Goal: Information Seeking & Learning: Learn about a topic

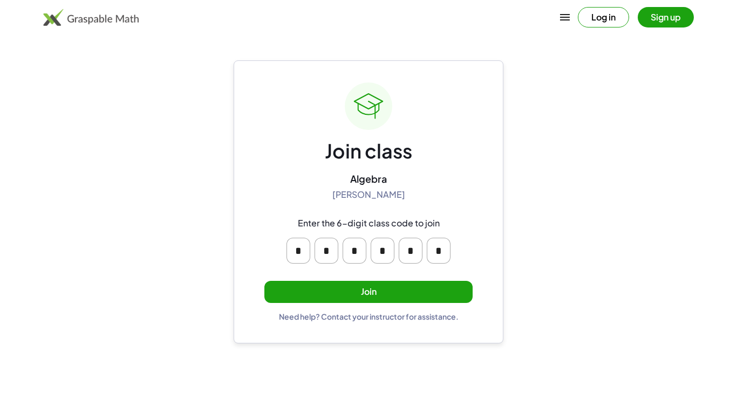
click at [426, 291] on button "Join" at bounding box center [368, 292] width 208 height 22
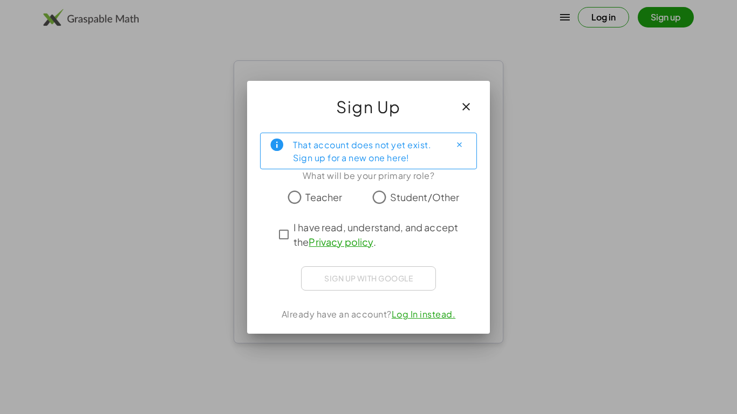
click at [408, 187] on label "Student/Other" at bounding box center [425, 198] width 70 height 22
click at [301, 235] on span "I have read, understand, and accept the Privacy policy ." at bounding box center [378, 234] width 169 height 29
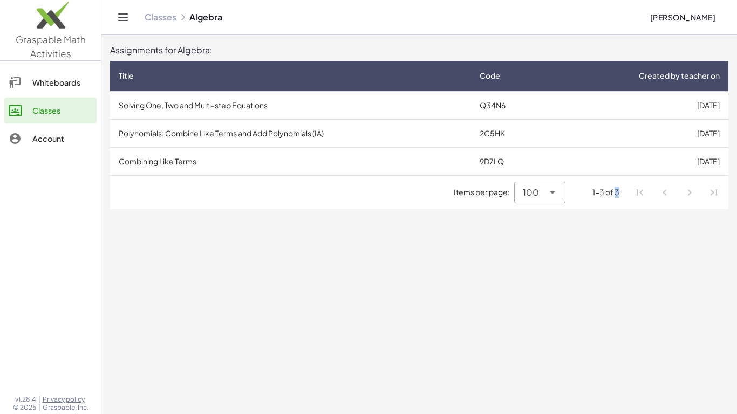
click at [636, 371] on main "Assignments for Algebra: Title Code Created by teacher on Solving One, Two and …" at bounding box center [419, 207] width 636 height 414
click at [207, 108] on td "Solving One, Two and Multi-step Equations" at bounding box center [290, 105] width 361 height 28
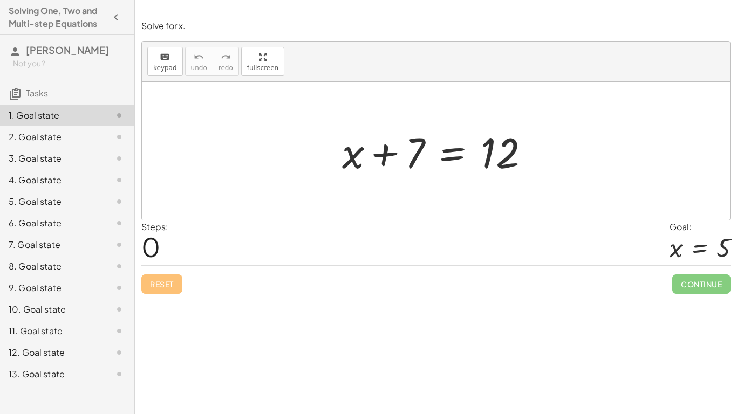
click at [379, 152] on div at bounding box center [440, 152] width 207 height 56
drag, startPoint x: 417, startPoint y: 154, endPoint x: 583, endPoint y: 163, distance: 166.5
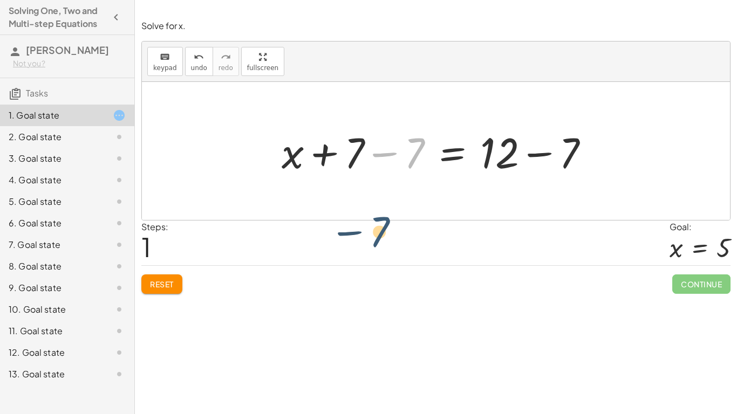
drag, startPoint x: 418, startPoint y: 151, endPoint x: 371, endPoint y: 243, distance: 104.0
click at [155, 284] on span "Reset" at bounding box center [162, 285] width 24 height 10
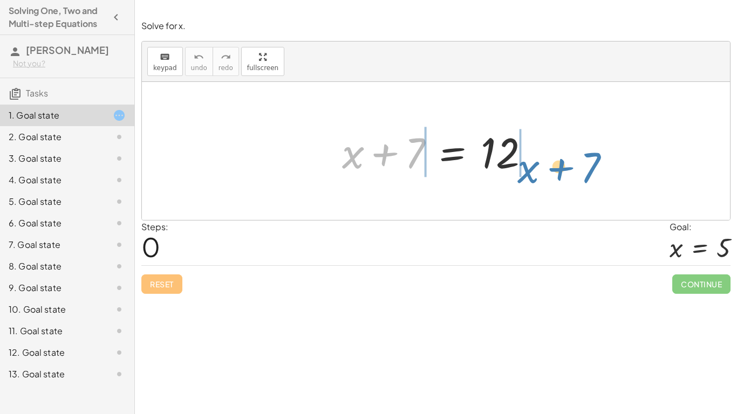
drag, startPoint x: 384, startPoint y: 149, endPoint x: 593, endPoint y: 153, distance: 208.9
click at [593, 153] on div "+ 7 + x + x + 7 = 12" at bounding box center [436, 151] width 588 height 138
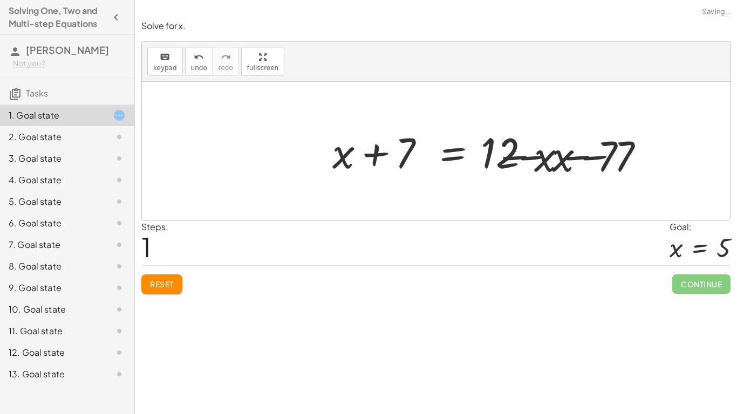
click at [593, 153] on div at bounding box center [440, 152] width 452 height 56
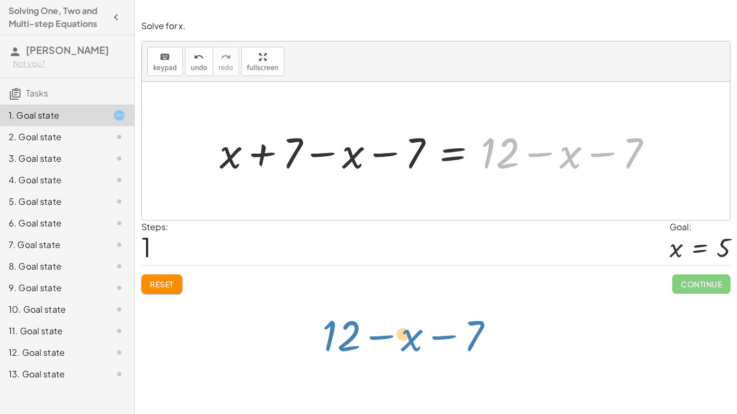
drag, startPoint x: 536, startPoint y: 155, endPoint x: 372, endPoint y: 313, distance: 227.5
click at [372, 313] on div "Solve for x. keyboard keypad undo undo redo redo fullscreen + x + 7 = 12 − x + …" at bounding box center [436, 207] width 602 height 414
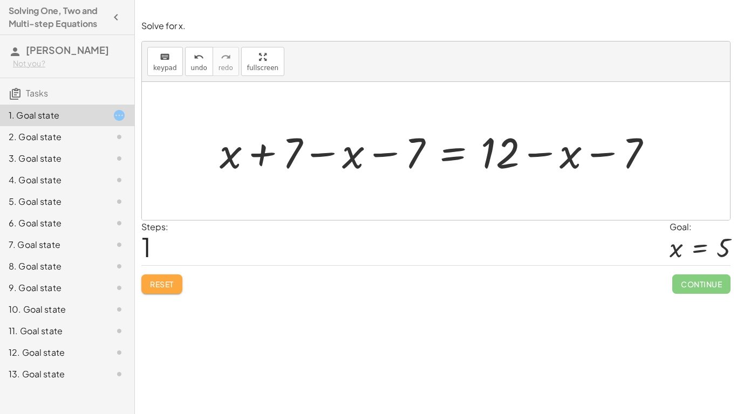
click at [159, 293] on button "Reset" at bounding box center [161, 284] width 41 height 19
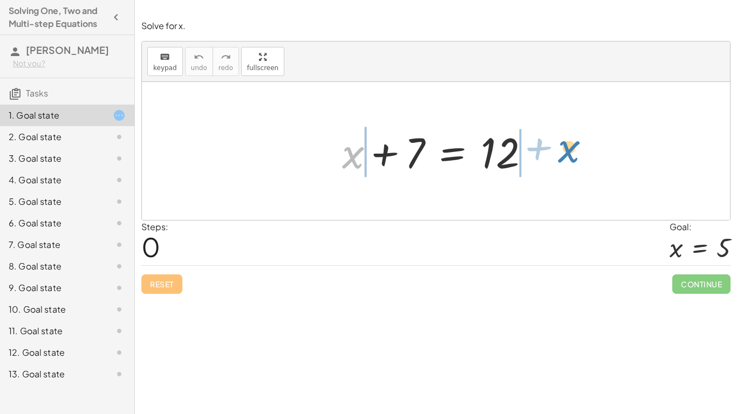
drag, startPoint x: 354, startPoint y: 162, endPoint x: 570, endPoint y: 157, distance: 216.5
click at [570, 157] on div "+ x + x + 7 = 12" at bounding box center [436, 151] width 588 height 138
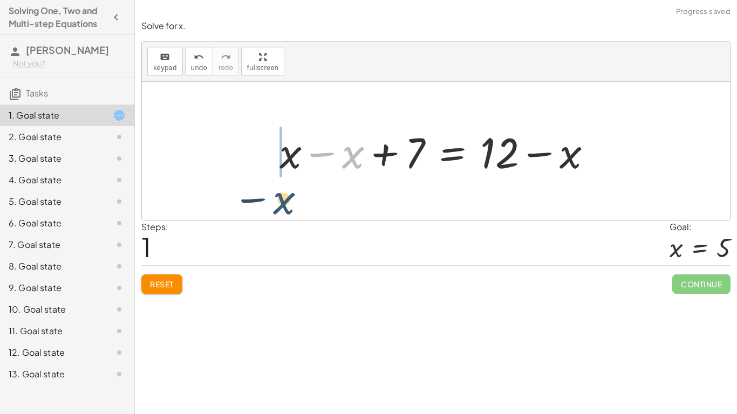
drag, startPoint x: 349, startPoint y: 158, endPoint x: 226, endPoint y: 276, distance: 171.4
click at [0, 0] on div "Solve for x. keyboard keypad undo undo redo redo fullscreen + x + 7 = 12 − x + …" at bounding box center [0, 0] width 0 height 0
click at [158, 281] on span "Reset" at bounding box center [162, 285] width 24 height 10
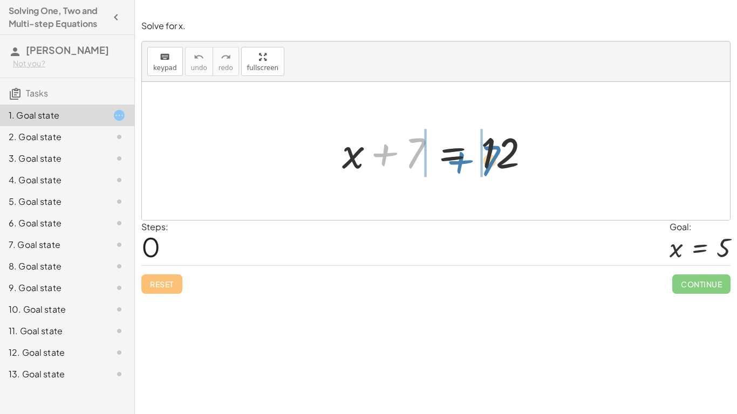
drag, startPoint x: 424, startPoint y: 148, endPoint x: 498, endPoint y: 155, distance: 74.9
click at [498, 155] on div at bounding box center [440, 152] width 207 height 56
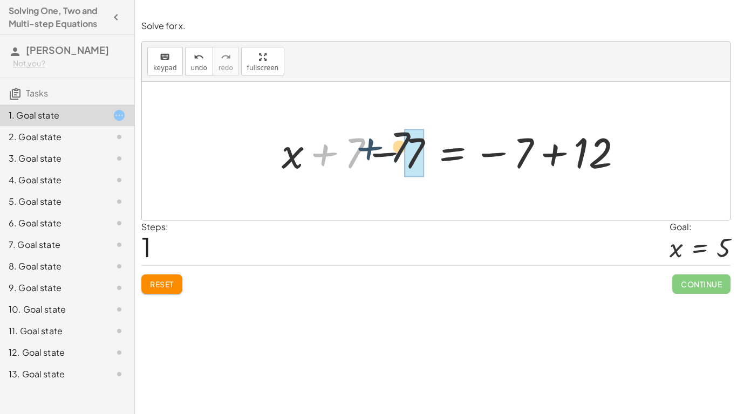
drag, startPoint x: 329, startPoint y: 157, endPoint x: 384, endPoint y: 149, distance: 55.5
click at [384, 149] on div at bounding box center [456, 152] width 361 height 56
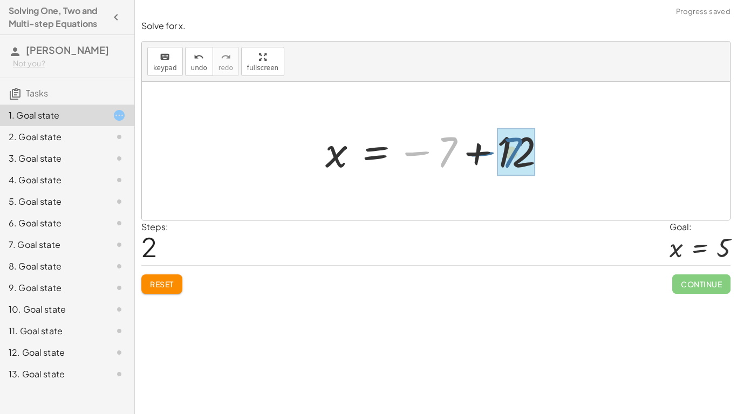
drag, startPoint x: 453, startPoint y: 146, endPoint x: 539, endPoint y: 147, distance: 85.8
click at [539, 147] on div at bounding box center [440, 151] width 240 height 53
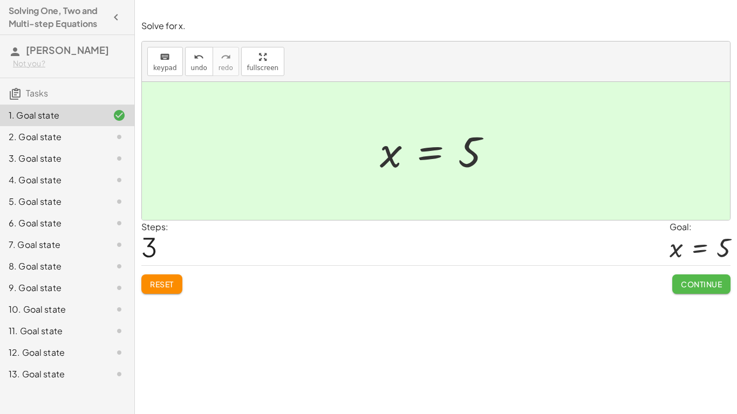
click at [708, 280] on span "Continue" at bounding box center [701, 285] width 41 height 10
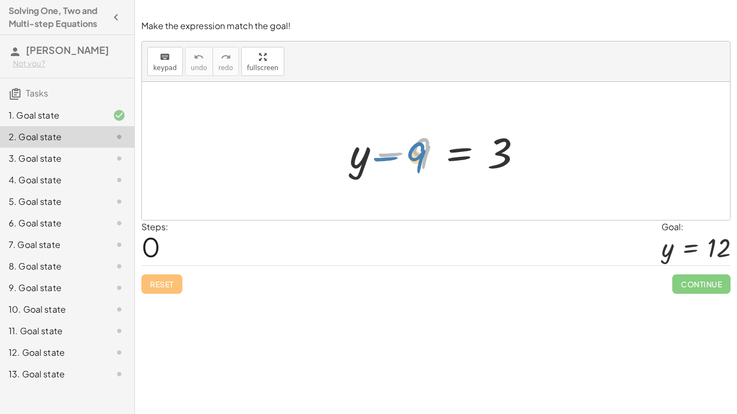
drag, startPoint x: 421, startPoint y: 146, endPoint x: 416, endPoint y: 151, distance: 6.5
click at [416, 151] on div at bounding box center [440, 152] width 192 height 56
drag, startPoint x: 385, startPoint y: 159, endPoint x: 493, endPoint y: 168, distance: 108.3
click at [493, 168] on div at bounding box center [440, 152] width 192 height 56
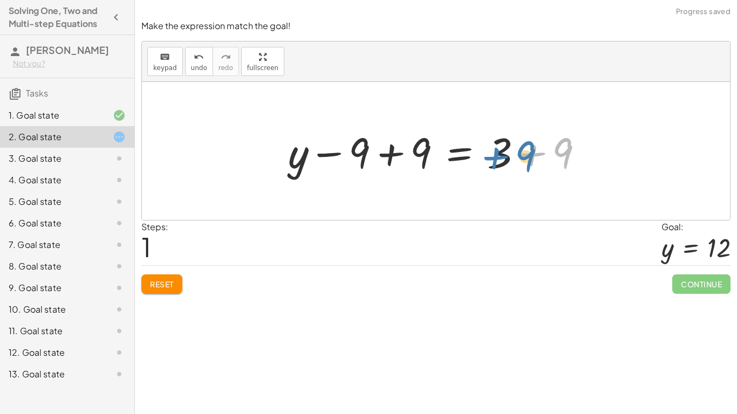
drag, startPoint x: 550, startPoint y: 150, endPoint x: 509, endPoint y: 152, distance: 41.0
click at [509, 152] on div at bounding box center [440, 152] width 315 height 56
drag, startPoint x: 552, startPoint y: 153, endPoint x: 494, endPoint y: 149, distance: 57.8
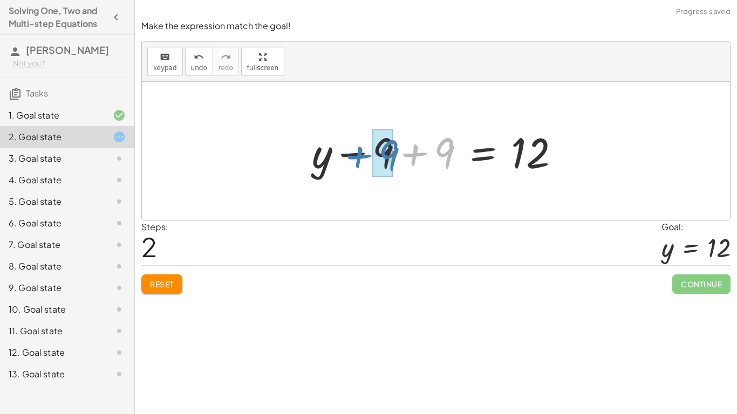
drag, startPoint x: 447, startPoint y: 149, endPoint x: 390, endPoint y: 152, distance: 56.7
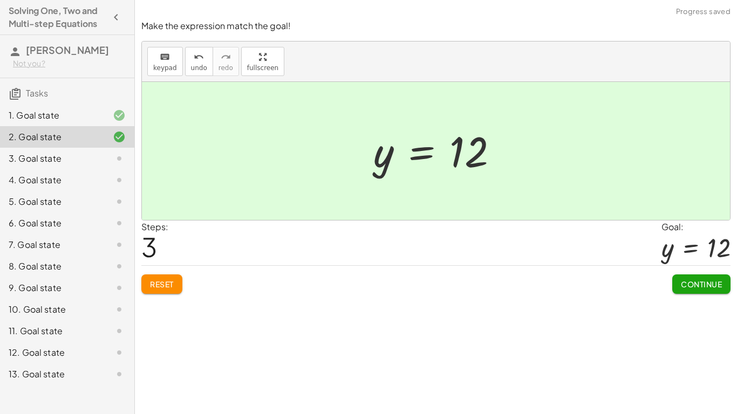
click at [708, 288] on span "Continue" at bounding box center [701, 285] width 41 height 10
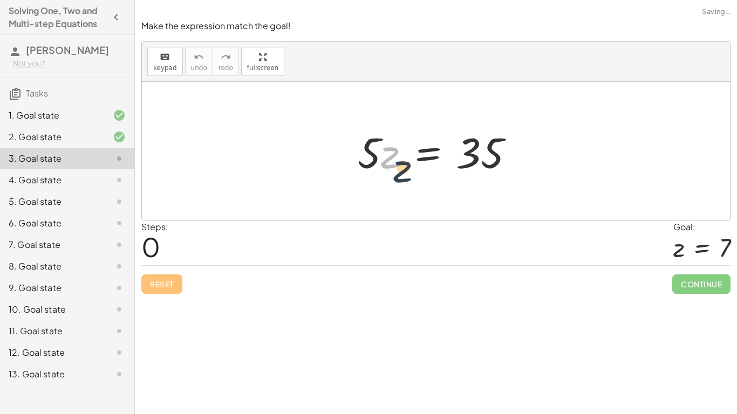
drag, startPoint x: 395, startPoint y: 159, endPoint x: 406, endPoint y: 175, distance: 19.8
click at [406, 175] on div at bounding box center [440, 152] width 176 height 56
drag, startPoint x: 369, startPoint y: 159, endPoint x: 438, endPoint y: 157, distance: 69.1
click at [438, 157] on div at bounding box center [440, 152] width 176 height 56
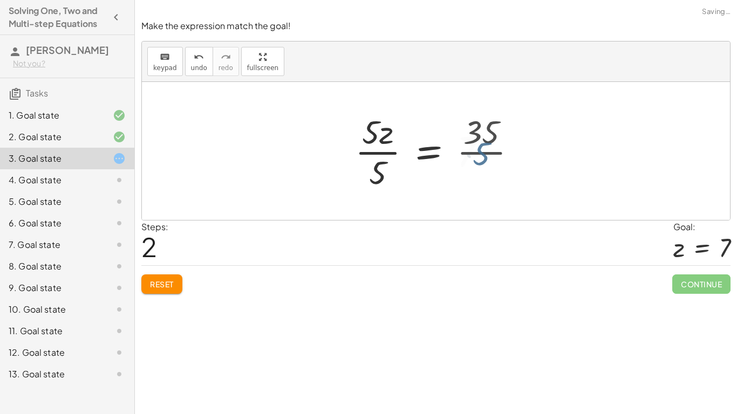
click at [489, 148] on div at bounding box center [425, 151] width 151 height 83
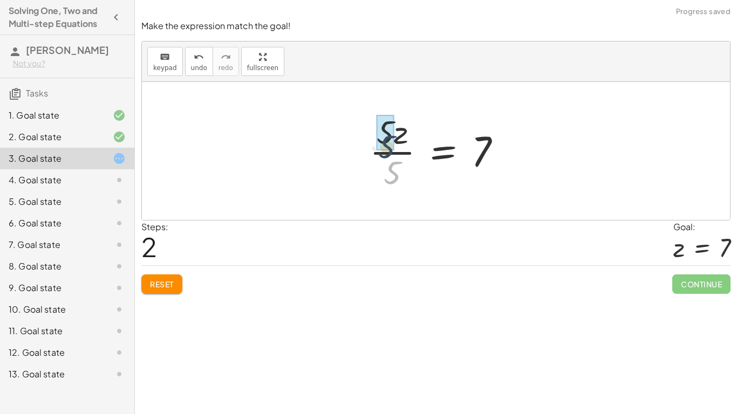
drag, startPoint x: 392, startPoint y: 166, endPoint x: 386, endPoint y: 139, distance: 27.8
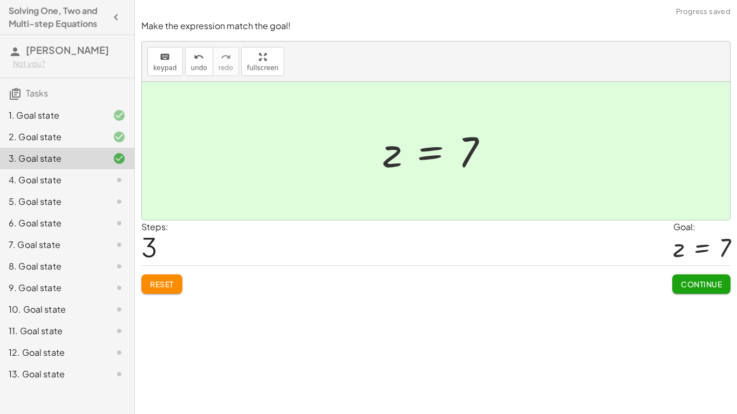
click at [696, 281] on span "Continue" at bounding box center [701, 285] width 41 height 10
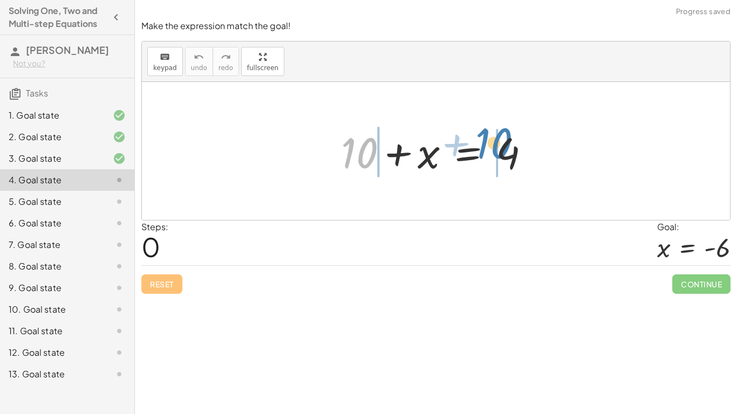
drag, startPoint x: 363, startPoint y: 155, endPoint x: 501, endPoint y: 146, distance: 138.5
click at [501, 146] on div at bounding box center [440, 152] width 208 height 56
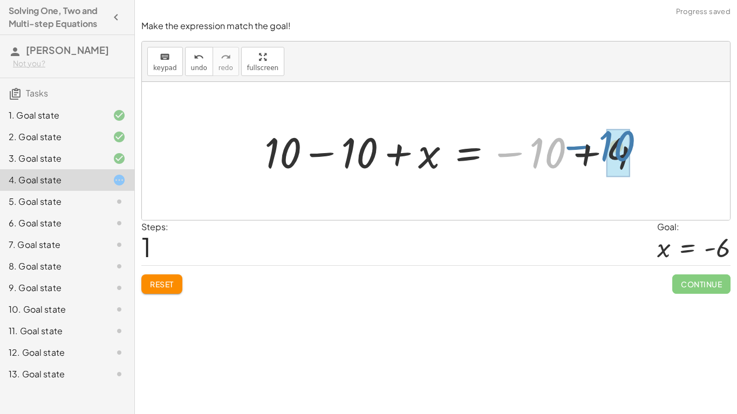
drag, startPoint x: 545, startPoint y: 156, endPoint x: 619, endPoint y: 149, distance: 74.2
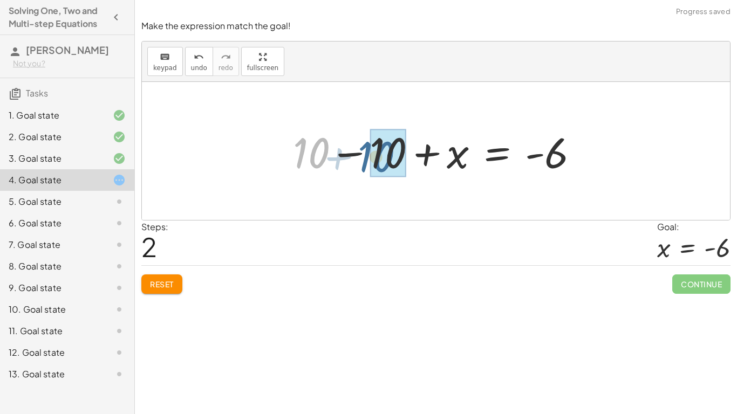
drag, startPoint x: 312, startPoint y: 152, endPoint x: 383, endPoint y: 154, distance: 71.3
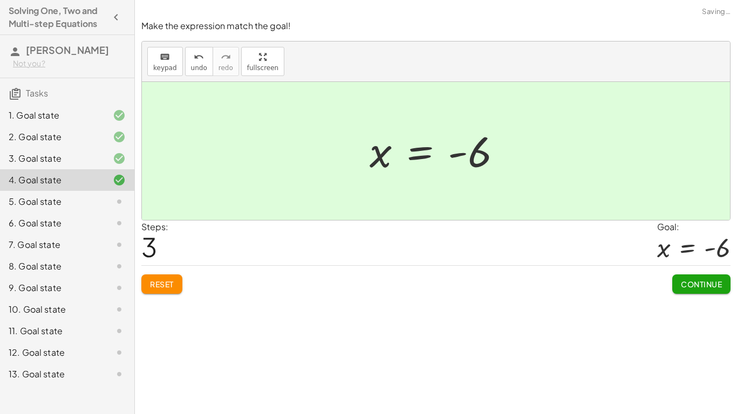
click at [688, 281] on span "Continue" at bounding box center [701, 285] width 41 height 10
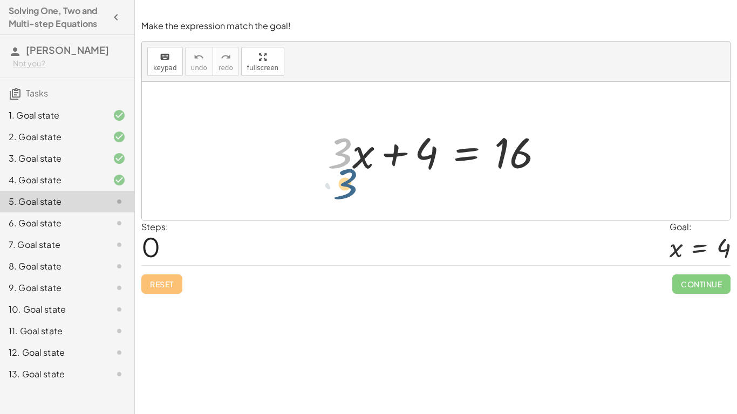
drag, startPoint x: 348, startPoint y: 154, endPoint x: 354, endPoint y: 187, distance: 33.4
click at [354, 187] on div "· 3 + · 3 · x + 4 = 16" at bounding box center [436, 151] width 588 height 138
click at [356, 186] on div at bounding box center [436, 151] width 588 height 138
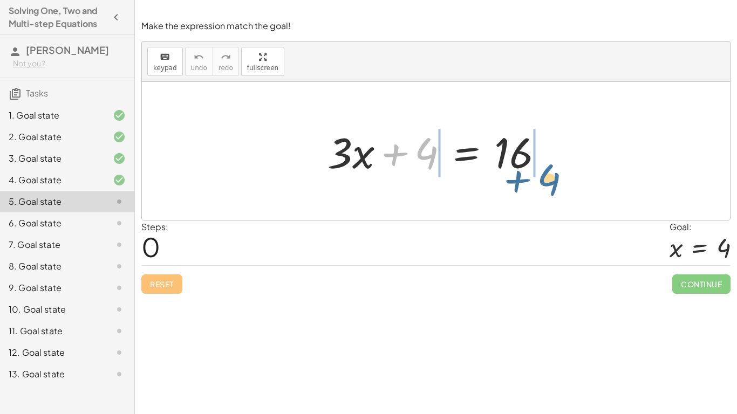
drag, startPoint x: 432, startPoint y: 151, endPoint x: 561, endPoint y: 175, distance: 130.6
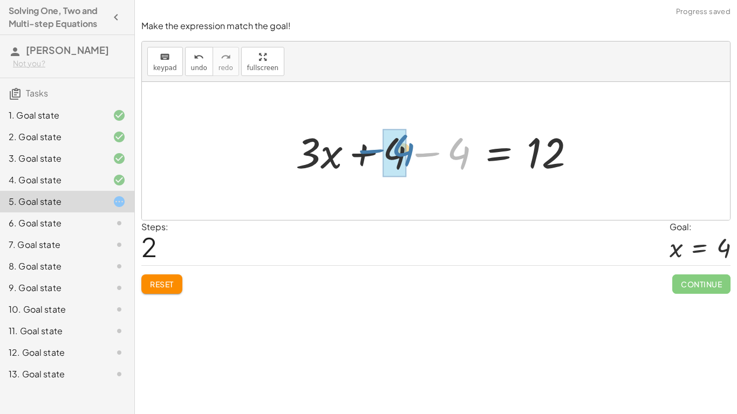
drag, startPoint x: 464, startPoint y: 163, endPoint x: 402, endPoint y: 159, distance: 61.7
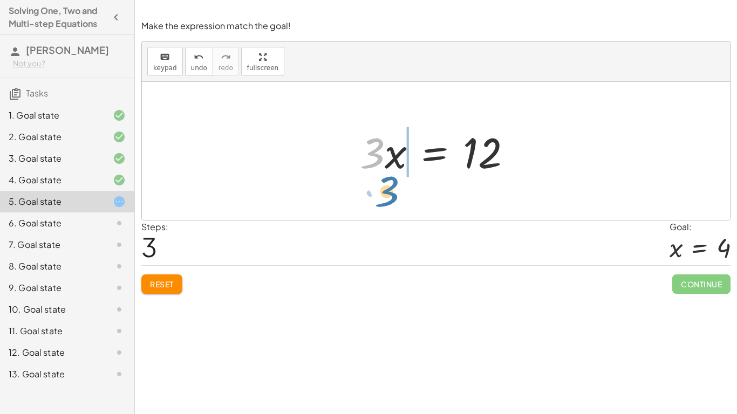
drag, startPoint x: 378, startPoint y: 157, endPoint x: 394, endPoint y: 195, distance: 41.4
click at [394, 195] on div "+ · 3 · x + 4 = 16 + · 3 · x + 4 − 4 = + 16 − 4 + · 3 · x + 4 − 4 = 12 + · 3 · …" at bounding box center [436, 151] width 588 height 138
click at [396, 173] on div at bounding box center [440, 152] width 171 height 56
drag, startPoint x: 395, startPoint y: 165, endPoint x: 363, endPoint y: 162, distance: 31.9
click at [363, 162] on div at bounding box center [440, 152] width 171 height 56
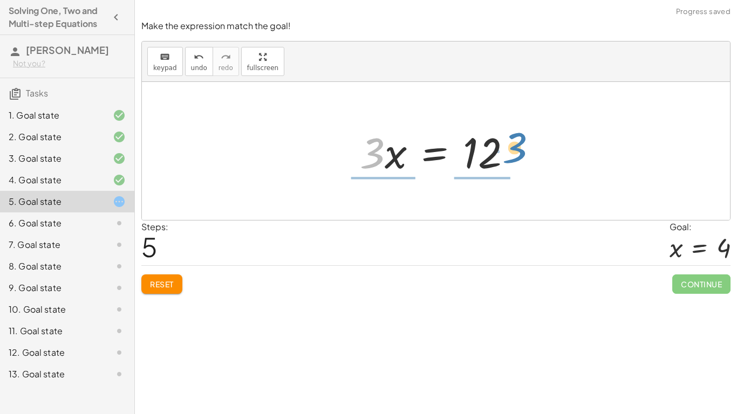
drag, startPoint x: 364, startPoint y: 162, endPoint x: 506, endPoint y: 157, distance: 142.6
click at [506, 157] on div at bounding box center [440, 152] width 171 height 56
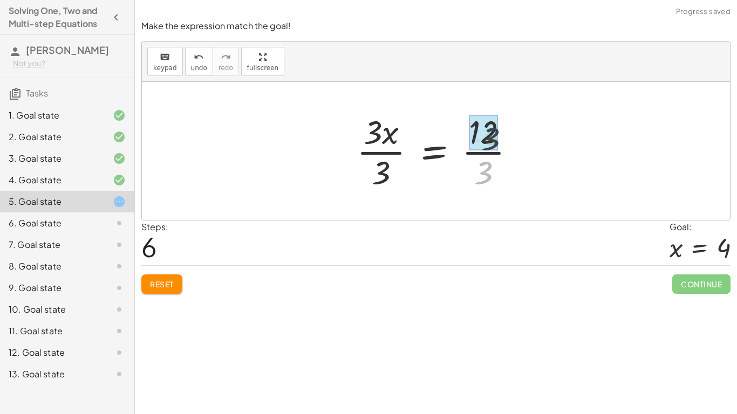
drag, startPoint x: 483, startPoint y: 182, endPoint x: 489, endPoint y: 141, distance: 42.0
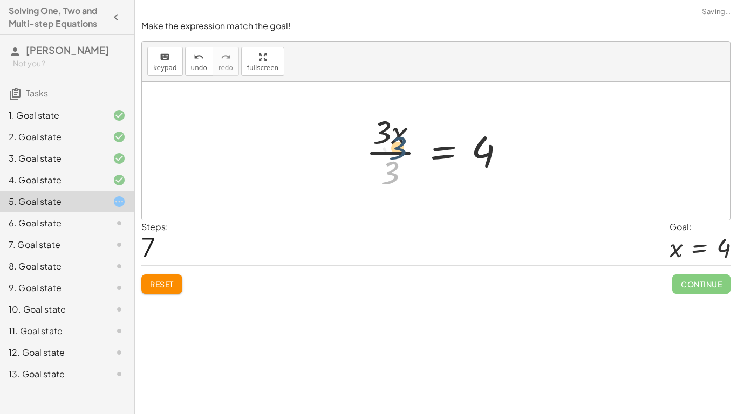
drag, startPoint x: 395, startPoint y: 173, endPoint x: 399, endPoint y: 135, distance: 38.0
click at [399, 135] on div at bounding box center [440, 151] width 159 height 83
drag, startPoint x: 389, startPoint y: 170, endPoint x: 370, endPoint y: 127, distance: 47.1
click at [370, 127] on div at bounding box center [440, 151] width 159 height 83
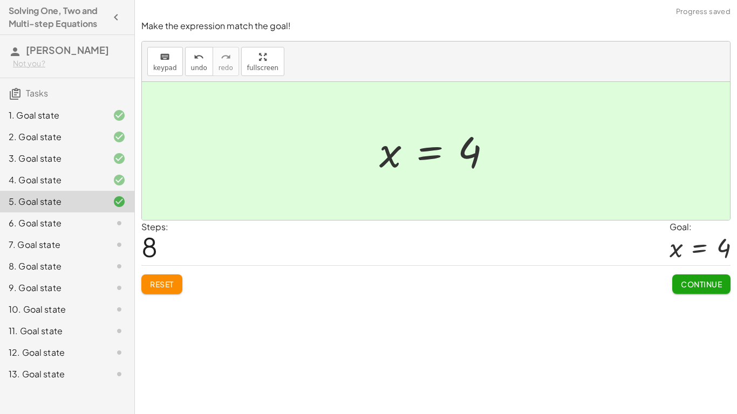
click at [652, 301] on div "Solve for x. keyboard keypad undo undo redo redo fullscreen + x + 7 = 12 + x + …" at bounding box center [436, 207] width 602 height 414
click at [698, 288] on span "Continue" at bounding box center [701, 285] width 41 height 10
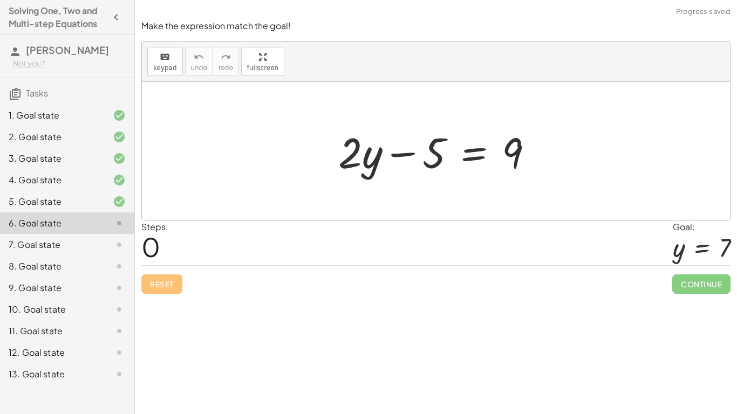
click at [101, 338] on div at bounding box center [111, 331] width 30 height 13
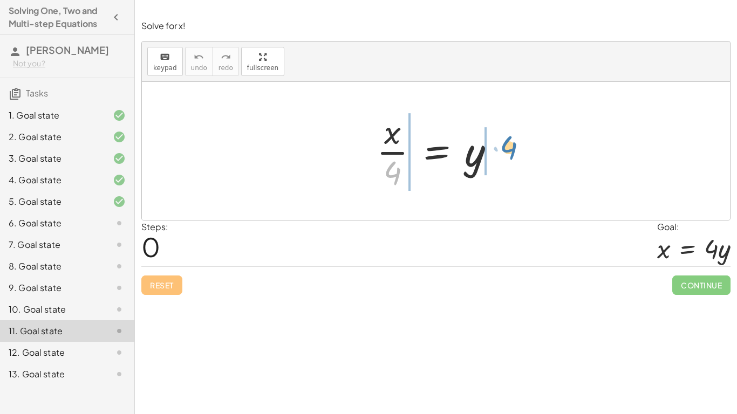
drag, startPoint x: 394, startPoint y: 184, endPoint x: 511, endPoint y: 158, distance: 119.4
click at [511, 158] on div "· 4 · x · 4 = y" at bounding box center [436, 151] width 151 height 89
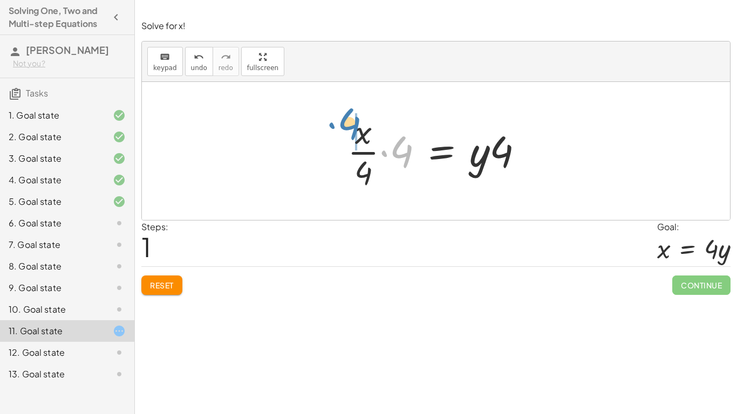
drag, startPoint x: 406, startPoint y: 159, endPoint x: 354, endPoint y: 132, distance: 59.1
click at [354, 132] on div at bounding box center [440, 151] width 196 height 83
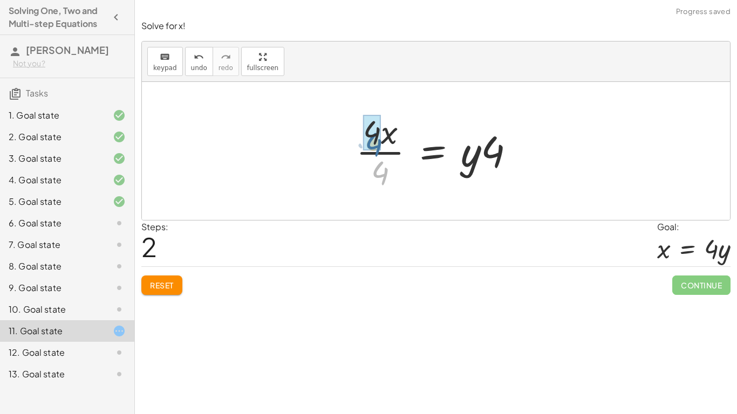
drag, startPoint x: 384, startPoint y: 170, endPoint x: 377, endPoint y: 141, distance: 30.0
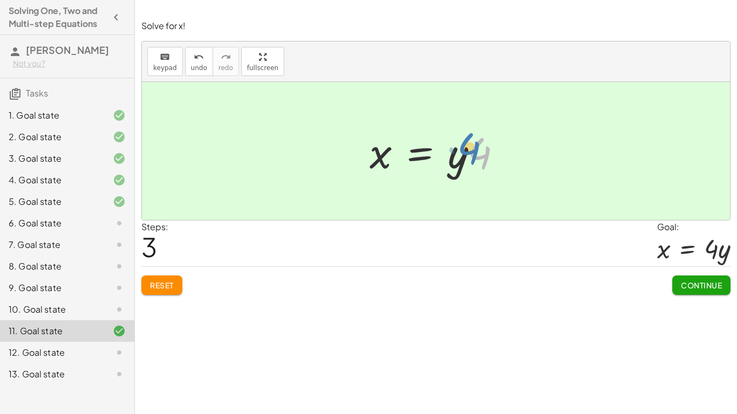
drag, startPoint x: 491, startPoint y: 162, endPoint x: 481, endPoint y: 158, distance: 9.9
click at [481, 158] on div at bounding box center [440, 152] width 152 height 56
drag, startPoint x: 481, startPoint y: 142, endPoint x: 448, endPoint y: 142, distance: 32.9
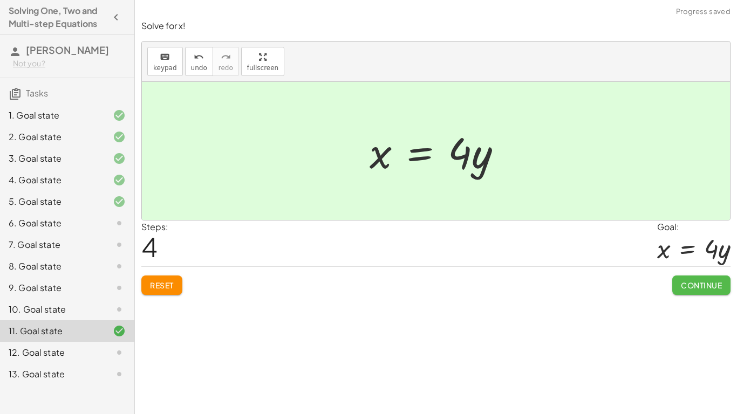
click at [675, 280] on button "Continue" at bounding box center [701, 285] width 58 height 19
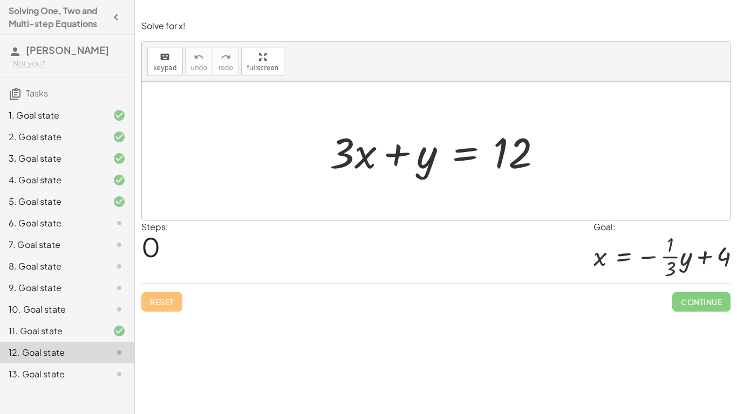
click at [118, 230] on icon at bounding box center [119, 223] width 13 height 13
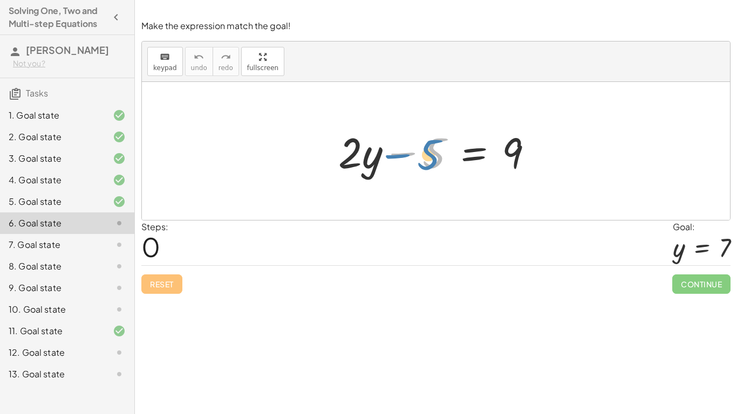
drag, startPoint x: 432, startPoint y: 154, endPoint x: 426, endPoint y: 156, distance: 6.8
click at [426, 156] on div at bounding box center [440, 152] width 214 height 56
drag, startPoint x: 435, startPoint y: 161, endPoint x: 349, endPoint y: 160, distance: 86.4
click at [349, 160] on div at bounding box center [440, 152] width 214 height 56
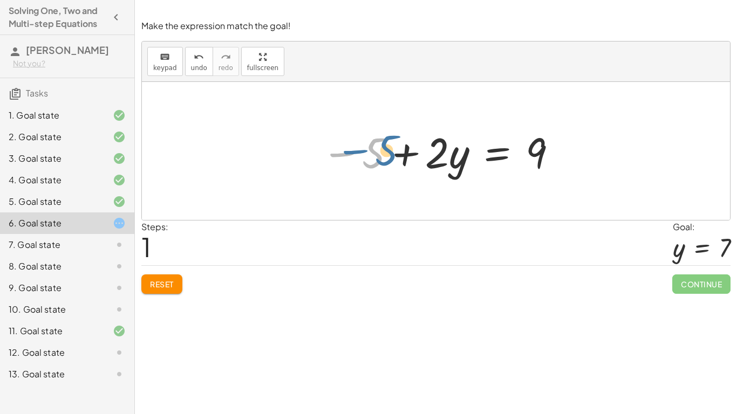
click at [377, 152] on div at bounding box center [439, 152] width 247 height 56
click at [180, 292] on button "Reset" at bounding box center [161, 284] width 41 height 19
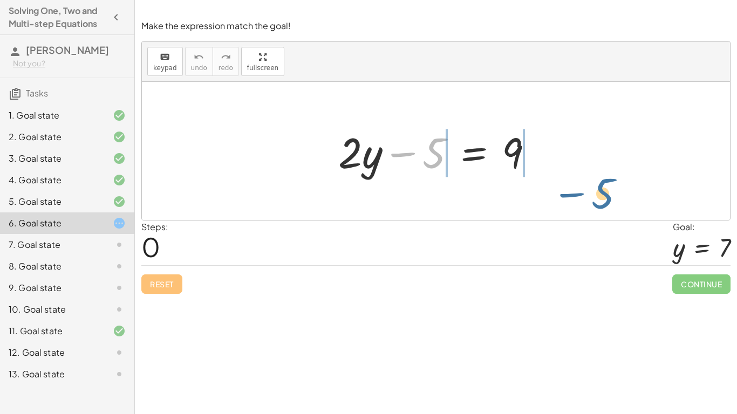
drag, startPoint x: 434, startPoint y: 150, endPoint x: 605, endPoint y: 176, distance: 172.5
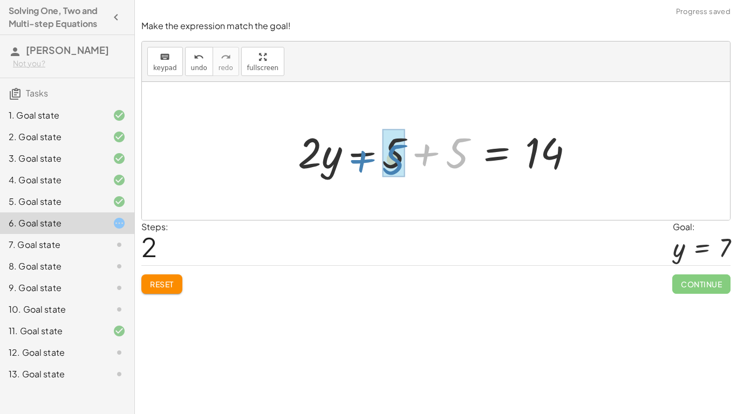
drag, startPoint x: 459, startPoint y: 157, endPoint x: 397, endPoint y: 163, distance: 61.8
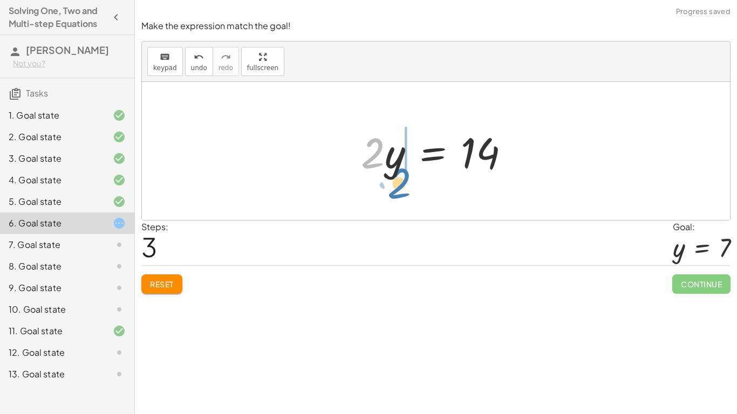
drag, startPoint x: 377, startPoint y: 160, endPoint x: 405, endPoint y: 190, distance: 40.9
click at [405, 190] on div "+ · 2 · y − 5 = 9 + · 2 · y − 5 + 5 = + 9 + 5 + · 2 · y − 5 + 5 = 14 + · 2 · y …" at bounding box center [436, 151] width 588 height 138
drag, startPoint x: 394, startPoint y: 164, endPoint x: 356, endPoint y: 166, distance: 37.8
click at [356, 166] on div at bounding box center [440, 152] width 168 height 56
click at [41, 359] on div "12. Goal state" at bounding box center [52, 352] width 87 height 13
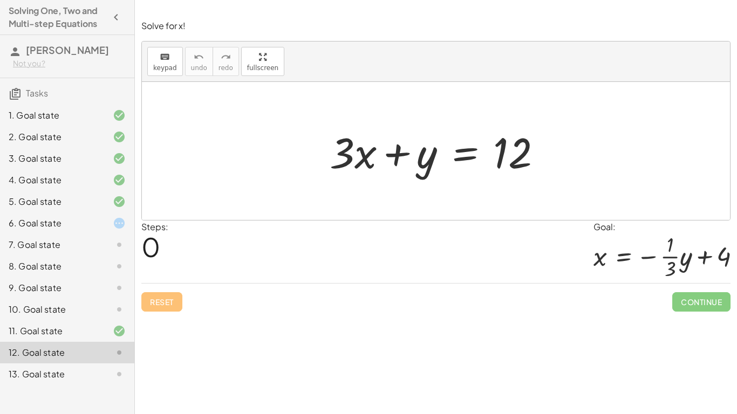
click at [409, 124] on div at bounding box center [440, 152] width 232 height 56
drag, startPoint x: 417, startPoint y: 157, endPoint x: 440, endPoint y: 163, distance: 23.4
click at [440, 163] on div at bounding box center [440, 152] width 232 height 56
click at [426, 160] on div at bounding box center [440, 152] width 232 height 56
click at [427, 161] on div at bounding box center [440, 152] width 232 height 56
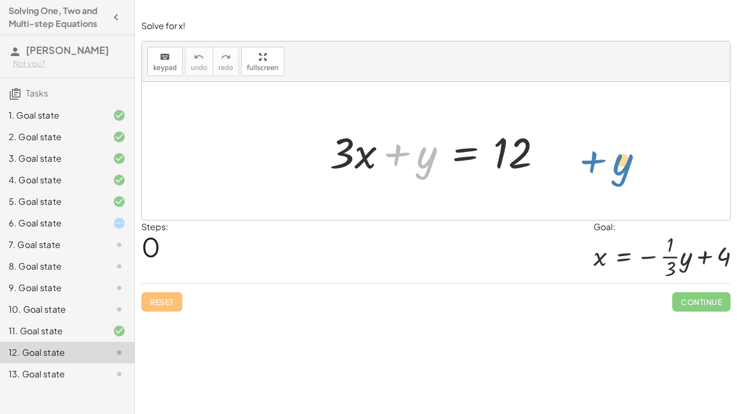
drag, startPoint x: 427, startPoint y: 161, endPoint x: 622, endPoint y: 168, distance: 195.5
click at [622, 168] on div "+ y + · 3 · x + y = 12" at bounding box center [436, 151] width 588 height 138
drag, startPoint x: 433, startPoint y: 164, endPoint x: 572, endPoint y: 165, distance: 139.2
click at [572, 165] on div "+ y + · 3 · x + y = 12" at bounding box center [436, 151] width 588 height 138
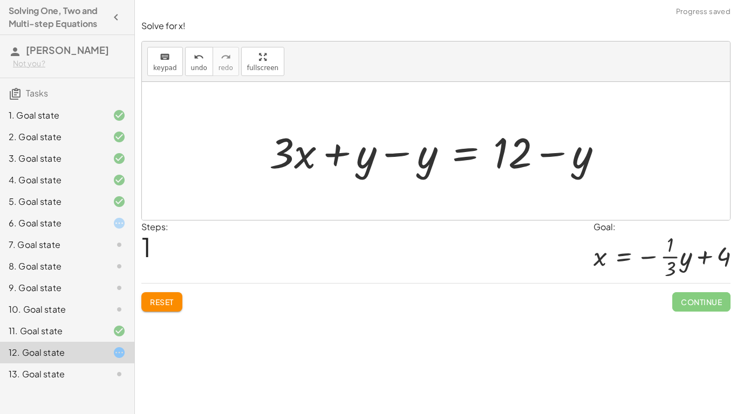
click at [560, 155] on div at bounding box center [440, 152] width 353 height 56
click at [396, 157] on div at bounding box center [440, 152] width 353 height 56
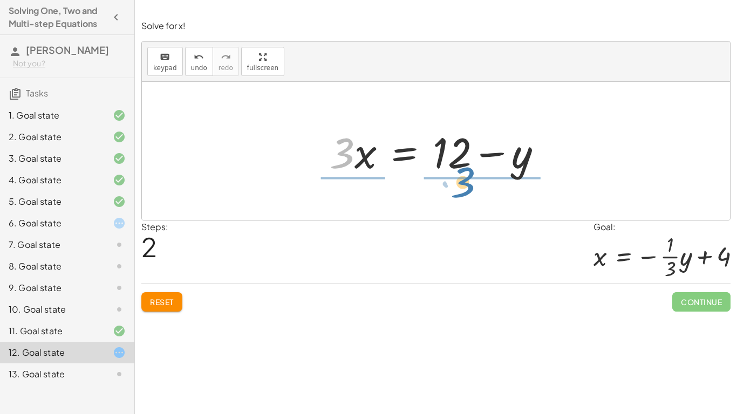
drag, startPoint x: 342, startPoint y: 160, endPoint x: 464, endPoint y: 189, distance: 124.9
click at [464, 189] on div "+ · 3 · x + y = 12 + · 3 · x + y − y = + 12 − y + · 3 · x + 0 = + 12 − y · 3 · …" at bounding box center [436, 151] width 588 height 138
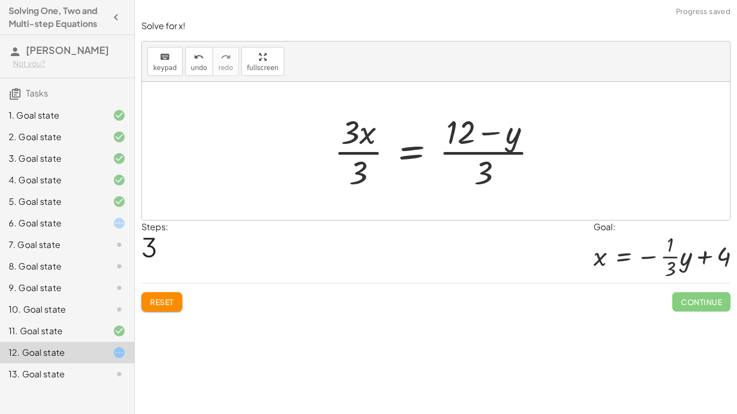
click at [369, 158] on div at bounding box center [440, 151] width 223 height 83
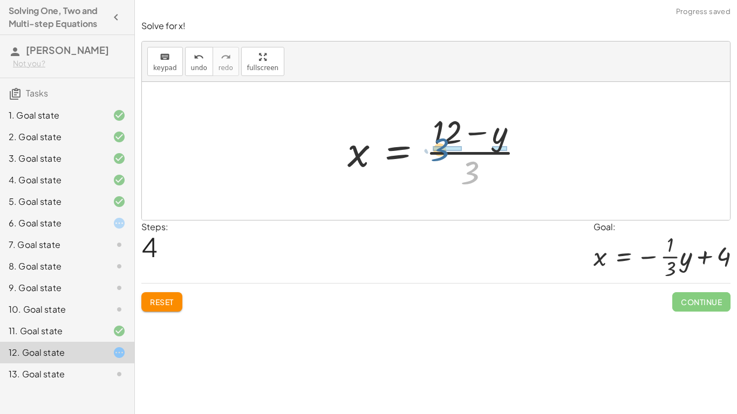
drag, startPoint x: 474, startPoint y: 175, endPoint x: 443, endPoint y: 152, distance: 39.0
click at [443, 152] on div at bounding box center [440, 151] width 196 height 83
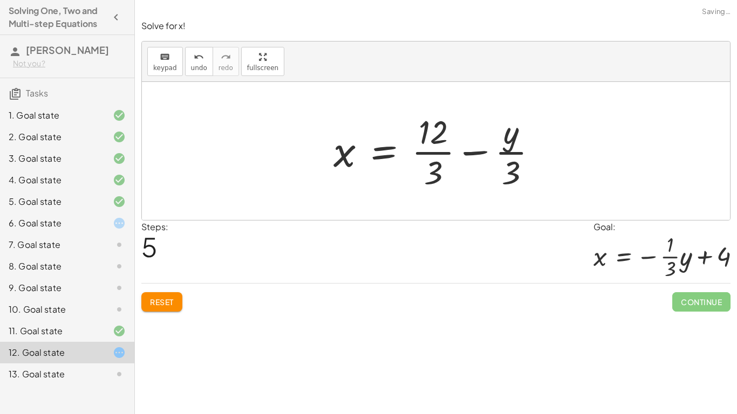
click at [474, 154] on div at bounding box center [440, 151] width 224 height 83
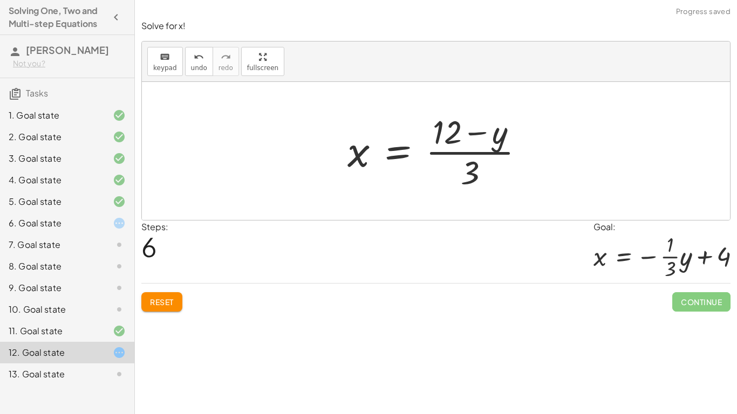
click at [473, 155] on div at bounding box center [440, 151] width 196 height 83
drag, startPoint x: 477, startPoint y: 173, endPoint x: 454, endPoint y: 150, distance: 32.4
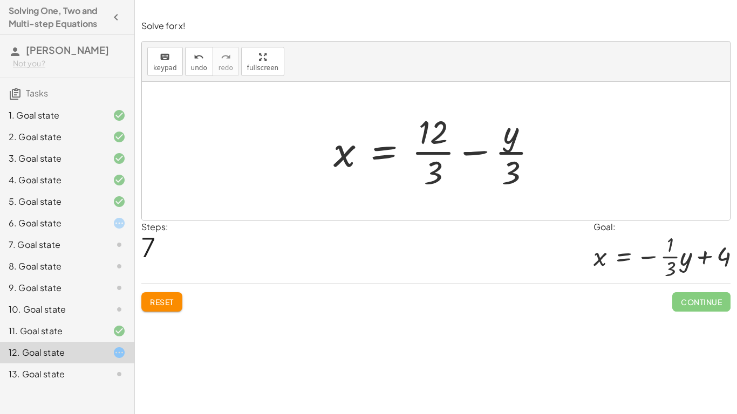
click at [441, 153] on div at bounding box center [440, 151] width 224 height 83
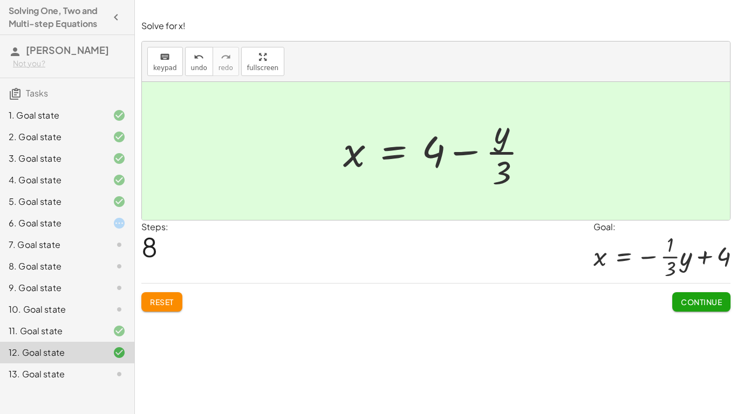
click at [432, 161] on div at bounding box center [440, 151] width 205 height 83
click at [505, 155] on div at bounding box center [440, 151] width 205 height 83
click at [470, 154] on div at bounding box center [440, 151] width 205 height 83
click at [470, 155] on div at bounding box center [440, 151] width 205 height 83
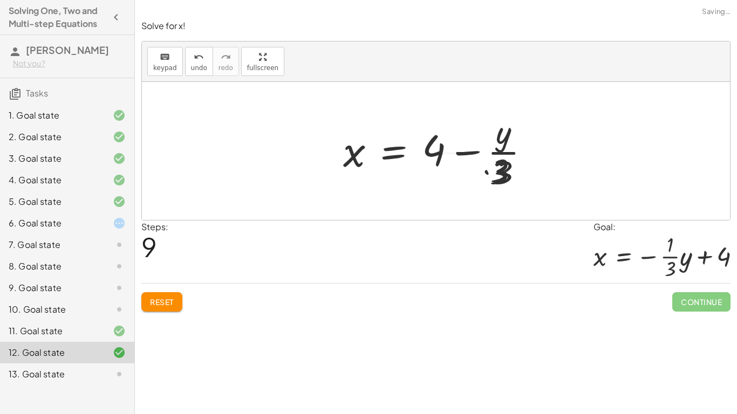
click at [470, 155] on div at bounding box center [457, 151] width 239 height 83
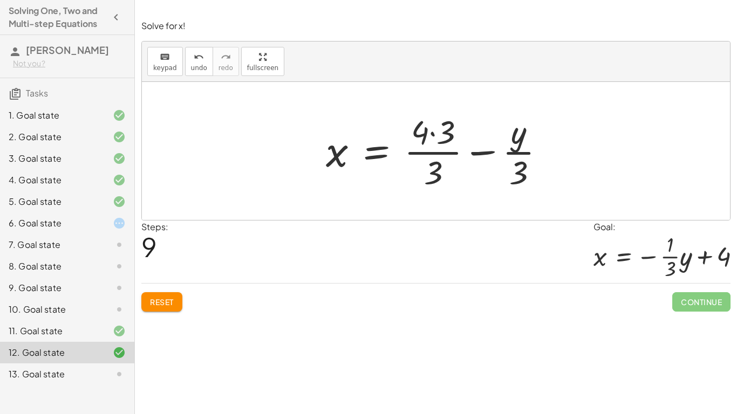
click at [47, 230] on div "6. Goal state" at bounding box center [52, 223] width 87 height 13
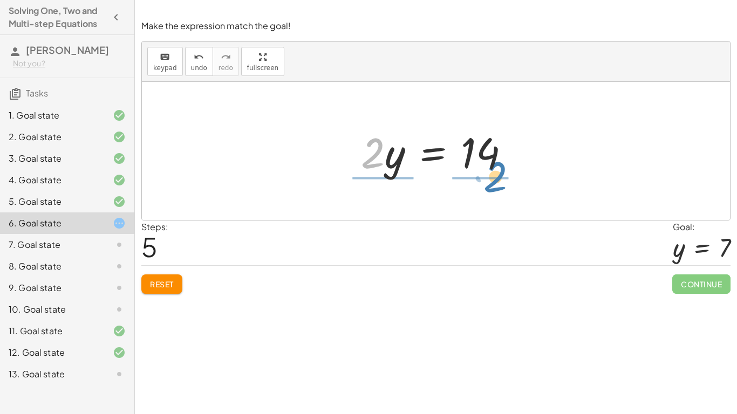
drag, startPoint x: 377, startPoint y: 171, endPoint x: 501, endPoint y: 196, distance: 126.2
click at [501, 196] on div "+ · 2 · y − 5 = 9 + · 2 · y − 5 + 5 = + 9 + 5 + · 2 · y − 5 + 5 = 14 + · 2 · y …" at bounding box center [436, 151] width 588 height 138
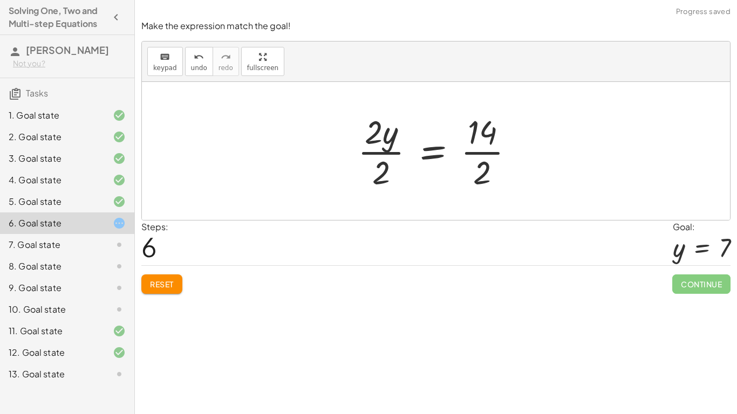
click at [383, 137] on div at bounding box center [440, 151] width 176 height 83
click at [384, 154] on div at bounding box center [440, 151] width 176 height 83
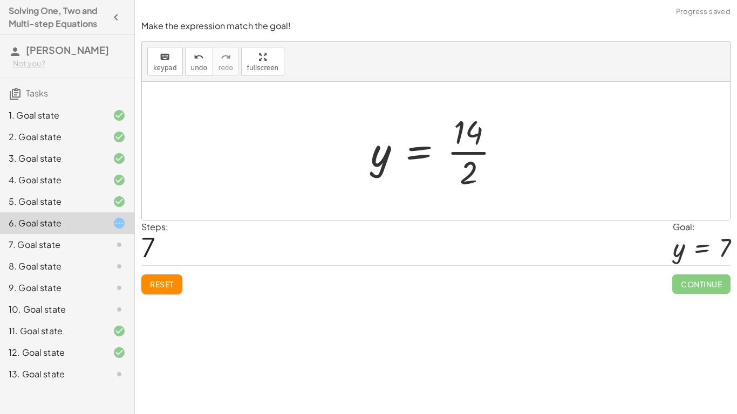
click at [470, 154] on div at bounding box center [439, 151] width 149 height 83
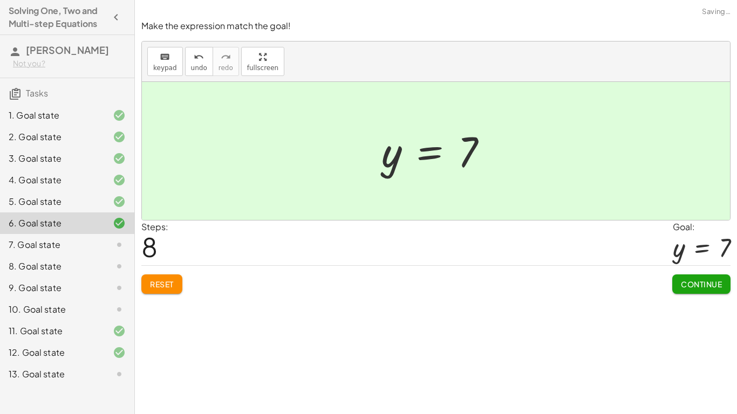
click at [707, 284] on span "Continue" at bounding box center [701, 285] width 41 height 10
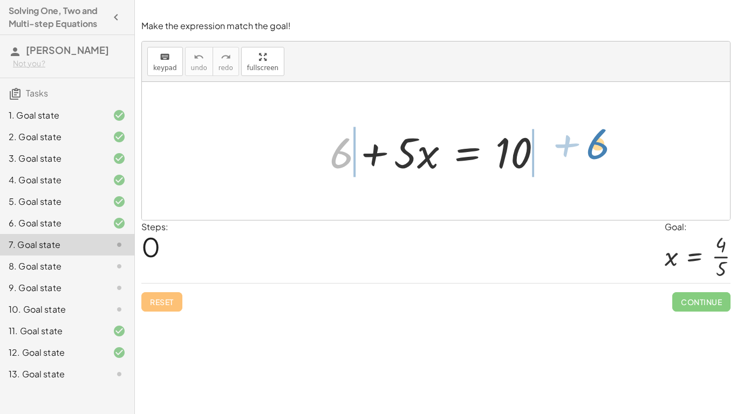
drag, startPoint x: 338, startPoint y: 159, endPoint x: 595, endPoint y: 151, distance: 257.6
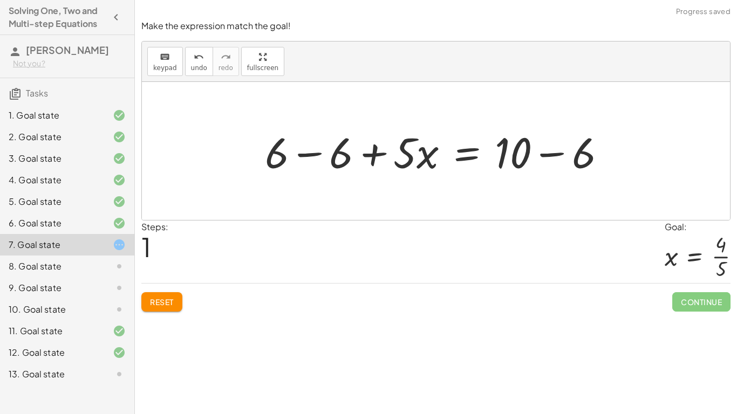
click at [317, 156] on div at bounding box center [440, 152] width 361 height 56
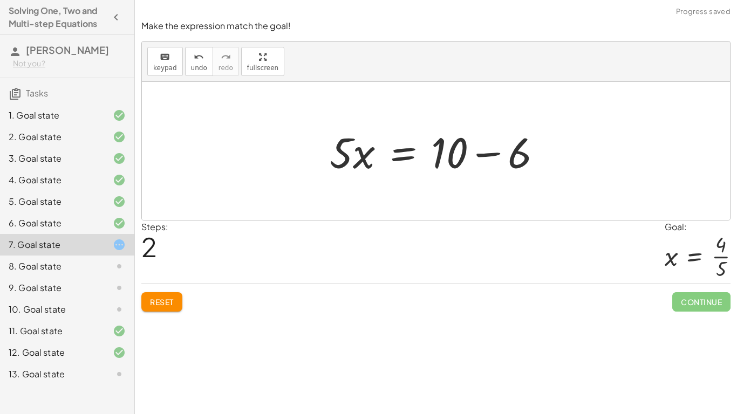
click at [503, 158] on div at bounding box center [440, 152] width 232 height 56
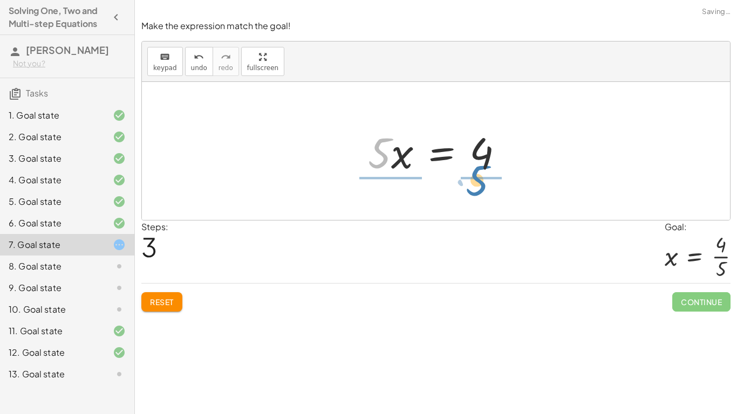
drag, startPoint x: 381, startPoint y: 160, endPoint x: 479, endPoint y: 187, distance: 101.5
click at [479, 187] on div "+ 6 + · 5 · x = 10 + 6 − 6 + · 5 · x = + 10 − 6 + 0 + · 5 · x = + 10 − 6 · 5 · …" at bounding box center [436, 151] width 588 height 138
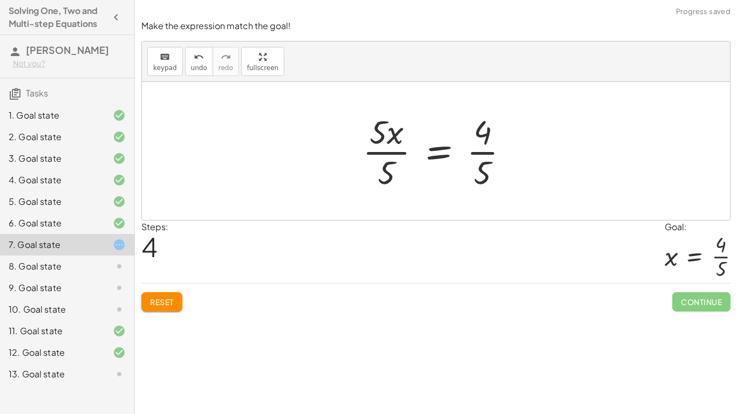
click at [383, 155] on div at bounding box center [440, 151] width 166 height 83
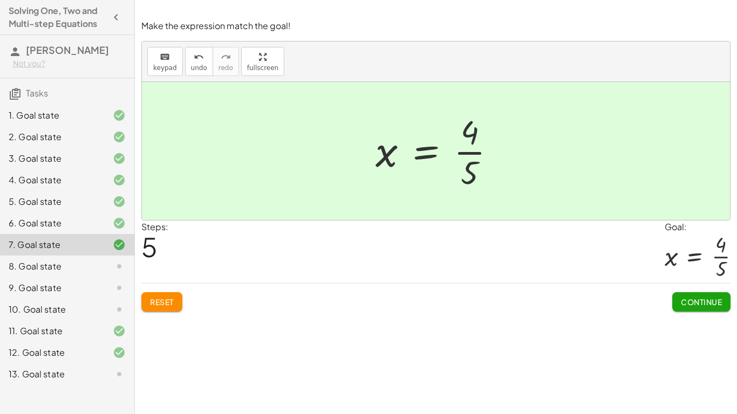
click at [474, 154] on div at bounding box center [440, 151] width 140 height 83
click at [679, 302] on button "Continue" at bounding box center [701, 302] width 58 height 19
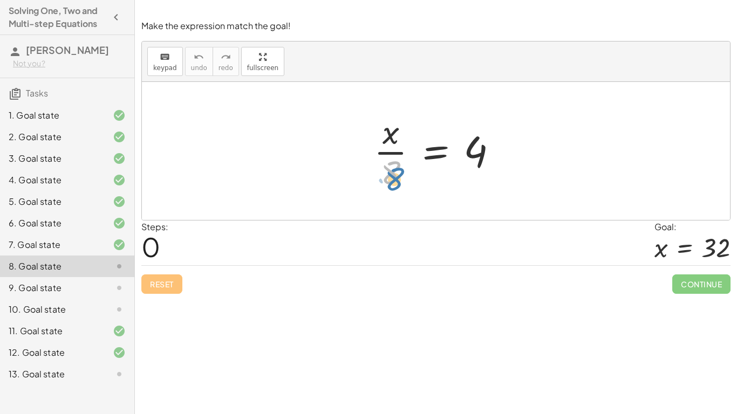
drag, startPoint x: 389, startPoint y: 167, endPoint x: 394, endPoint y: 174, distance: 8.5
click at [394, 174] on div at bounding box center [440, 151] width 143 height 83
drag, startPoint x: 395, startPoint y: 175, endPoint x: 411, endPoint y: 153, distance: 27.7
click at [411, 153] on div at bounding box center [440, 151] width 143 height 83
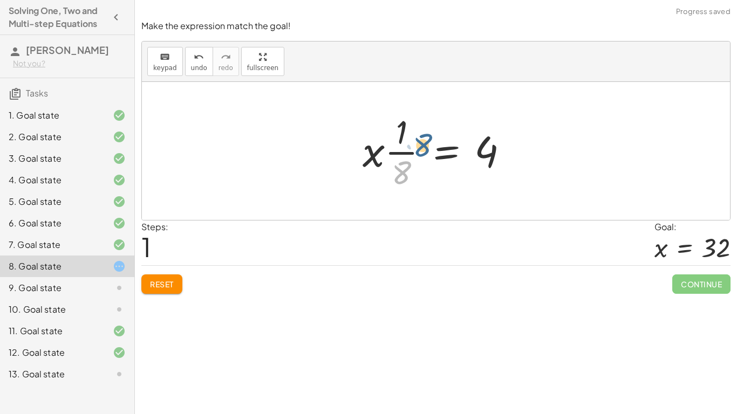
drag, startPoint x: 400, startPoint y: 171, endPoint x: 424, endPoint y: 140, distance: 39.0
click at [424, 140] on div at bounding box center [439, 151] width 165 height 83
click at [160, 289] on span "Reset" at bounding box center [162, 285] width 24 height 10
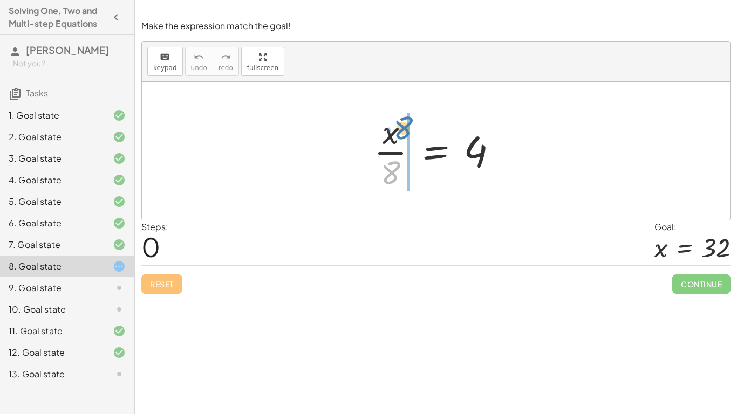
drag, startPoint x: 396, startPoint y: 182, endPoint x: 411, endPoint y: 137, distance: 47.6
click at [411, 137] on div at bounding box center [440, 151] width 143 height 83
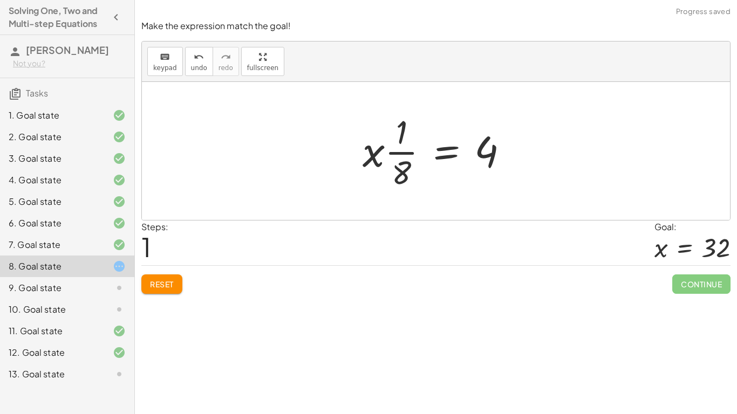
click at [403, 151] on div at bounding box center [439, 151] width 165 height 83
click at [403, 153] on div at bounding box center [439, 151] width 165 height 83
drag, startPoint x: 406, startPoint y: 173, endPoint x: 528, endPoint y: 158, distance: 122.4
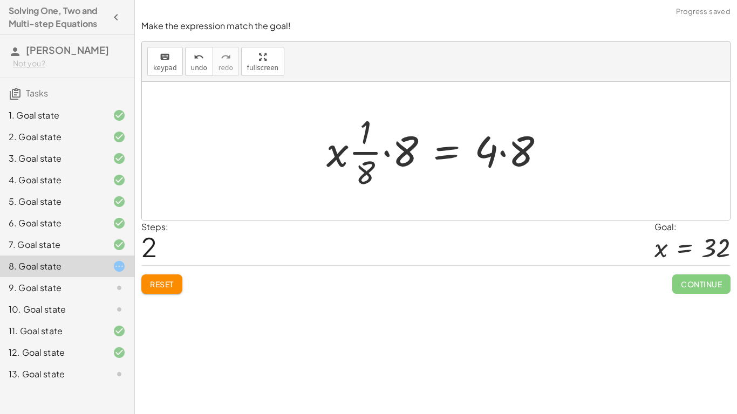
click at [404, 151] on div at bounding box center [439, 151] width 237 height 83
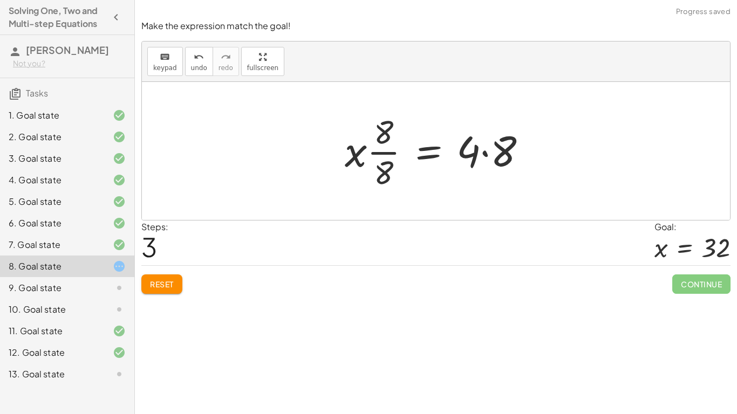
click at [383, 155] on div at bounding box center [439, 151] width 201 height 83
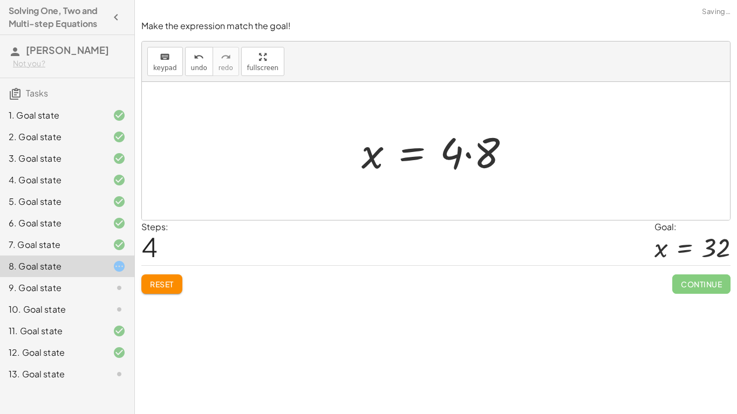
click at [471, 154] on div at bounding box center [440, 152] width 168 height 56
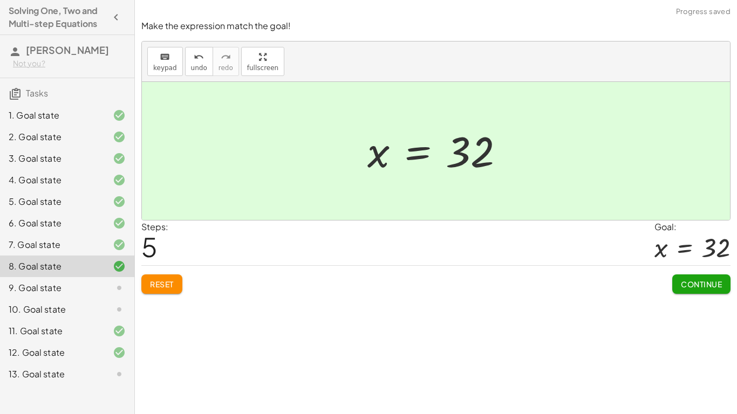
click at [712, 287] on span "Continue" at bounding box center [701, 285] width 41 height 10
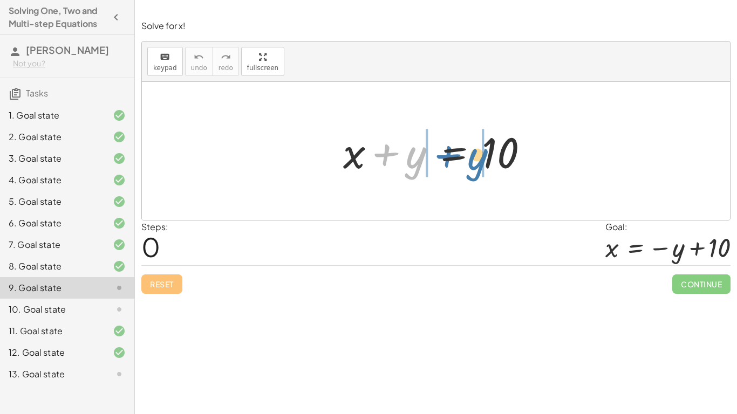
drag, startPoint x: 412, startPoint y: 162, endPoint x: 477, endPoint y: 163, distance: 64.2
click at [477, 163] on div at bounding box center [440, 152] width 205 height 56
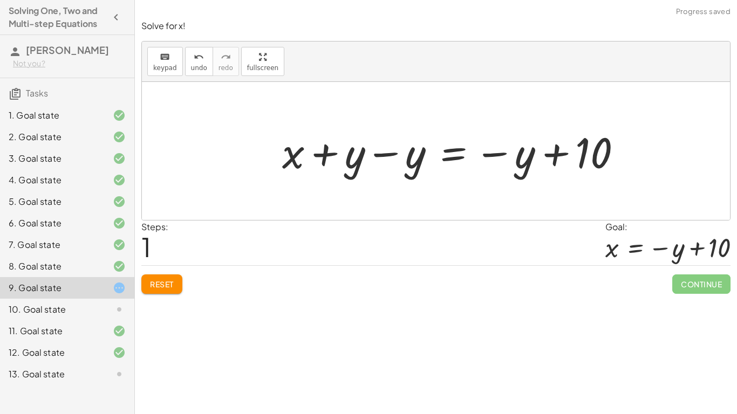
click at [562, 164] on div at bounding box center [456, 152] width 359 height 56
click at [513, 154] on div at bounding box center [456, 152] width 359 height 56
click at [384, 156] on div at bounding box center [456, 152] width 359 height 56
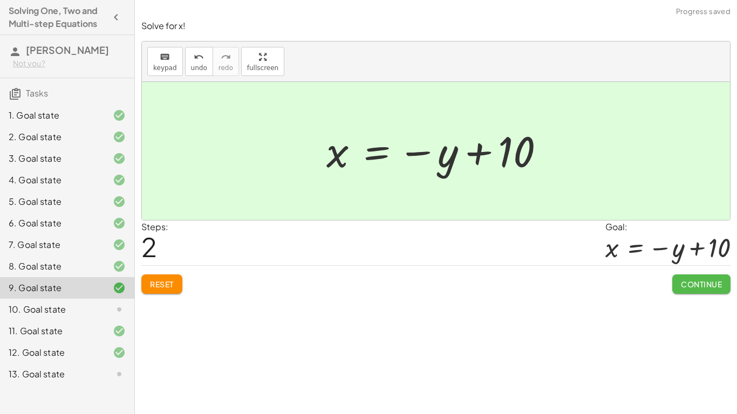
click at [697, 288] on span "Continue" at bounding box center [701, 285] width 41 height 10
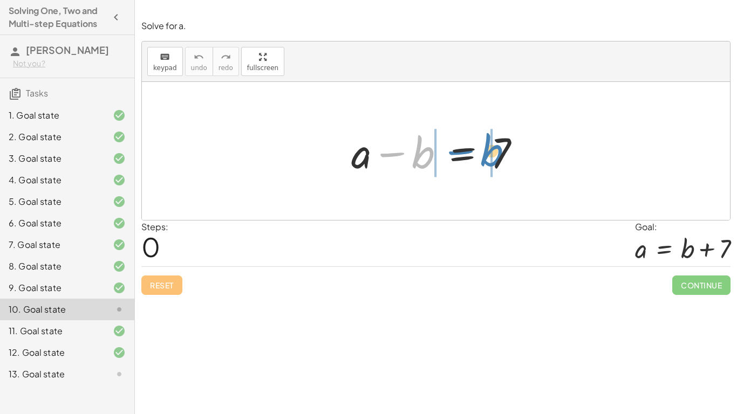
drag, startPoint x: 420, startPoint y: 147, endPoint x: 487, endPoint y: 145, distance: 66.4
click at [487, 145] on div at bounding box center [440, 152] width 189 height 56
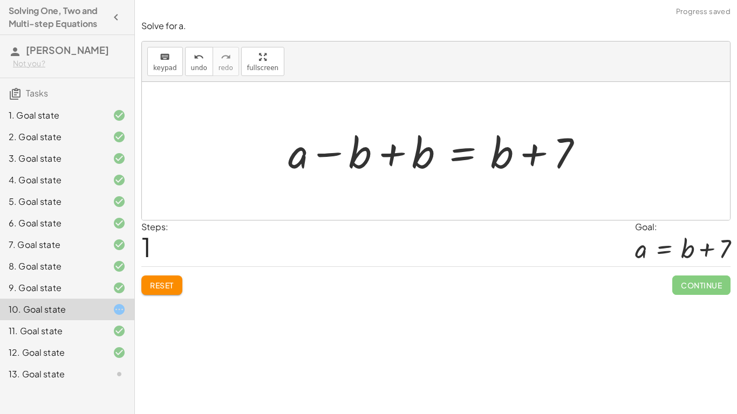
click at [528, 153] on div at bounding box center [440, 152] width 315 height 56
click at [399, 153] on div at bounding box center [440, 152] width 315 height 56
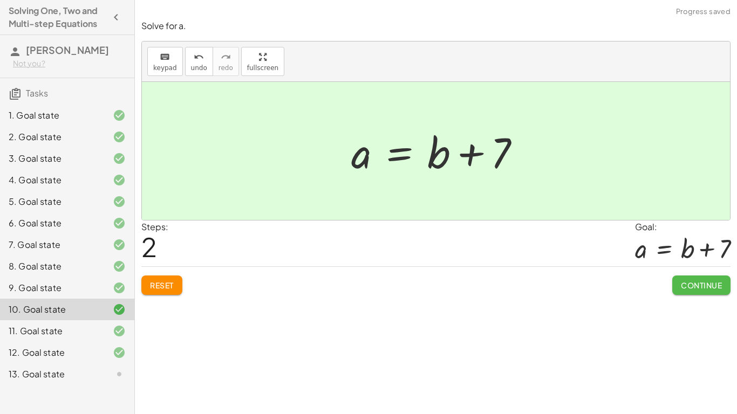
click at [702, 277] on button "Continue" at bounding box center [701, 285] width 58 height 19
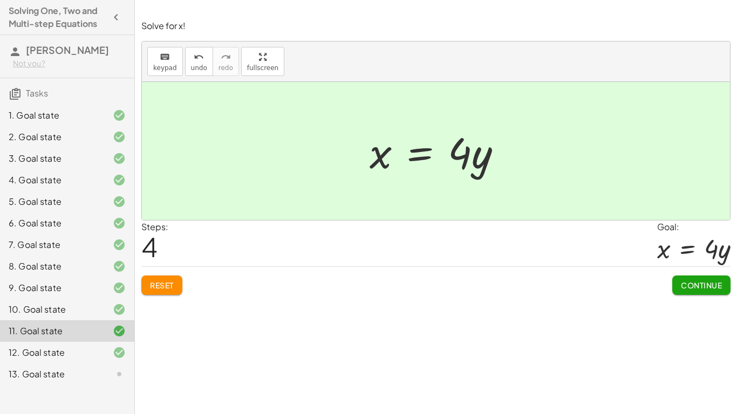
click at [694, 284] on span "Continue" at bounding box center [701, 286] width 41 height 10
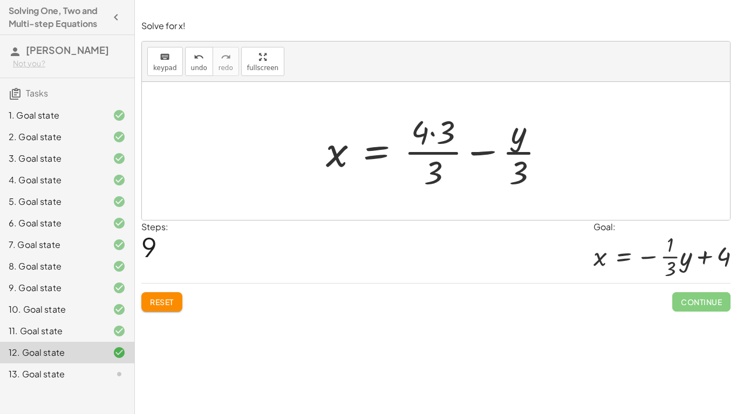
click at [433, 152] on div at bounding box center [440, 151] width 239 height 83
drag, startPoint x: 438, startPoint y: 173, endPoint x: 472, endPoint y: 147, distance: 43.1
click at [472, 147] on div at bounding box center [440, 151] width 239 height 83
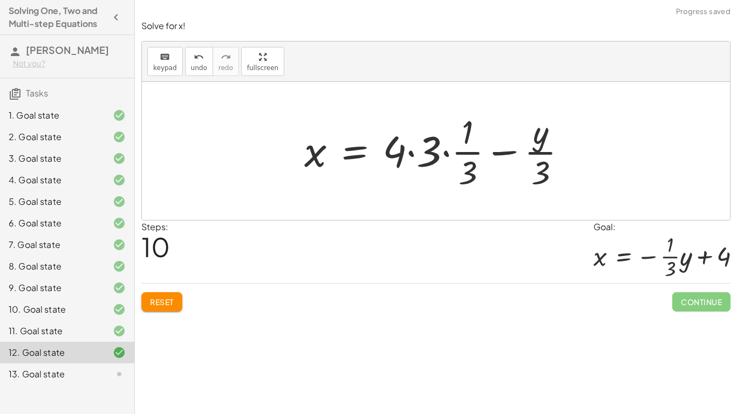
click at [412, 158] on div at bounding box center [440, 151] width 282 height 83
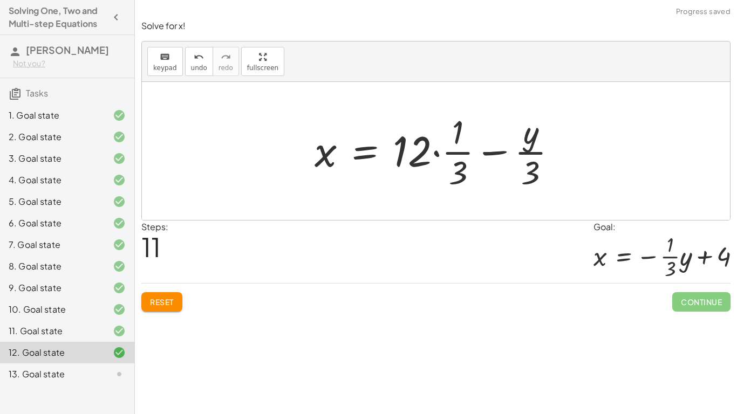
click at [452, 154] on div at bounding box center [440, 151] width 262 height 83
click at [439, 153] on div at bounding box center [440, 151] width 262 height 83
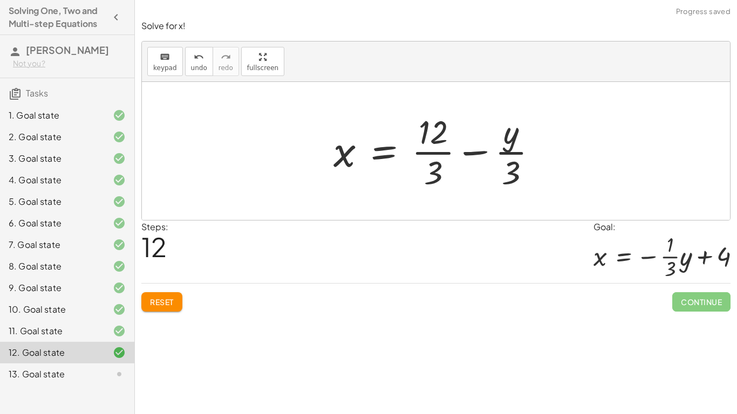
click at [443, 154] on div at bounding box center [440, 151] width 224 height 83
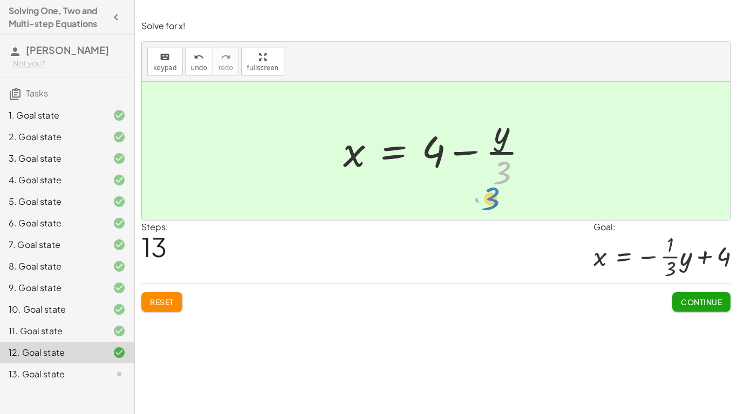
drag, startPoint x: 499, startPoint y: 168, endPoint x: 487, endPoint y: 195, distance: 29.0
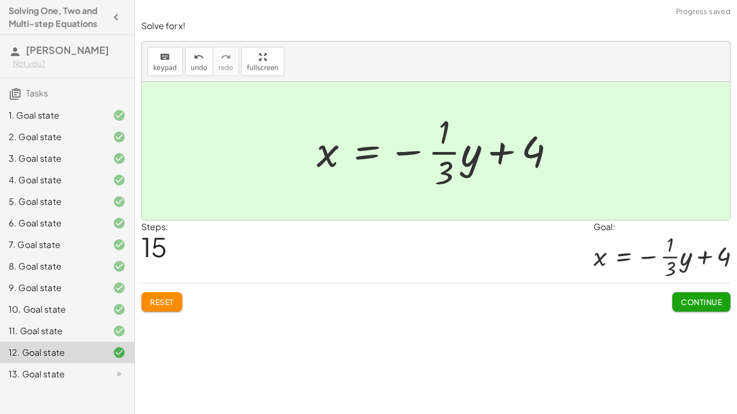
click at [726, 295] on button "Continue" at bounding box center [701, 302] width 58 height 19
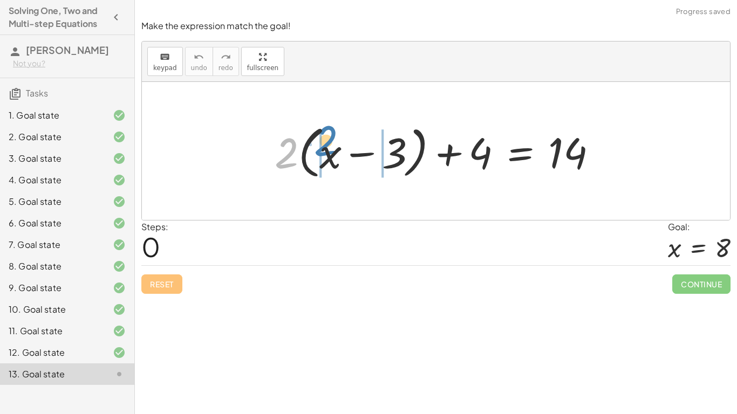
drag, startPoint x: 292, startPoint y: 137, endPoint x: 331, endPoint y: 124, distance: 41.0
click at [331, 124] on div at bounding box center [440, 151] width 342 height 62
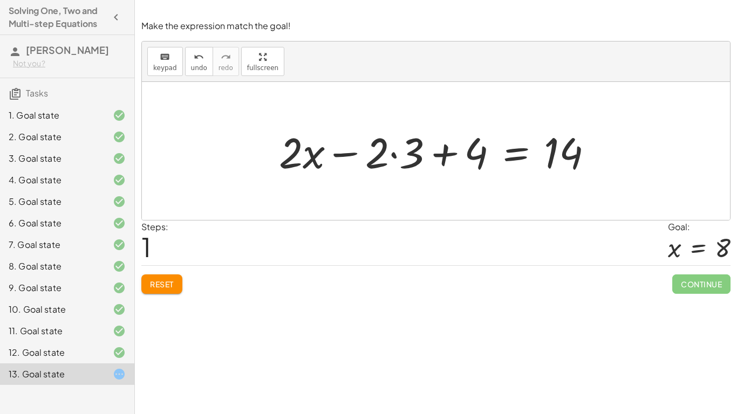
click at [394, 155] on div at bounding box center [441, 152] width 334 height 56
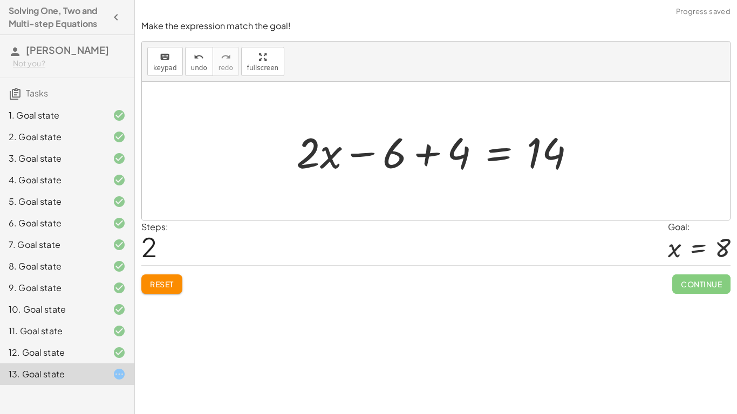
click at [362, 156] on div at bounding box center [440, 152] width 299 height 56
click at [427, 158] on div at bounding box center [440, 152] width 299 height 56
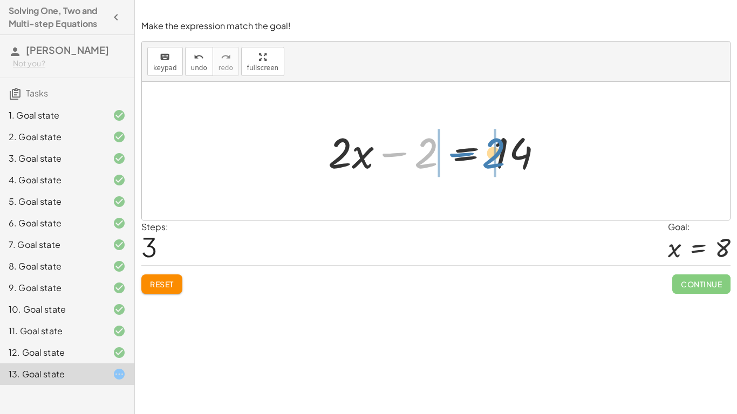
drag, startPoint x: 426, startPoint y: 164, endPoint x: 492, endPoint y: 164, distance: 66.4
click at [492, 164] on div at bounding box center [440, 152] width 234 height 56
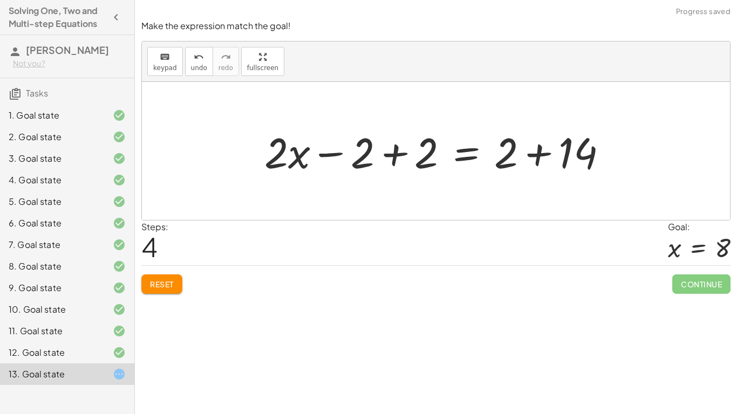
click at [539, 162] on div at bounding box center [440, 152] width 362 height 56
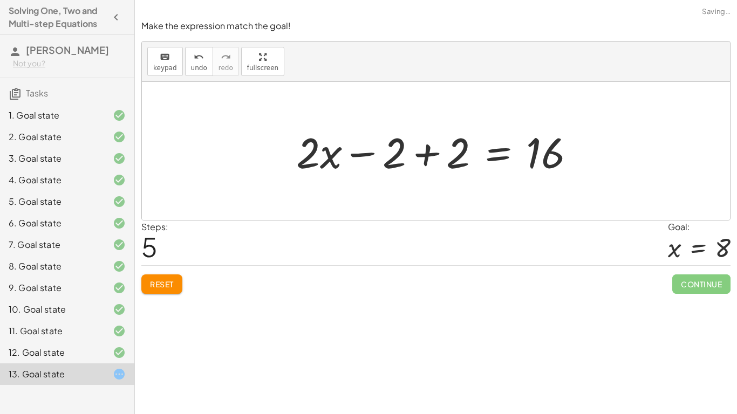
click at [425, 158] on div at bounding box center [440, 152] width 298 height 56
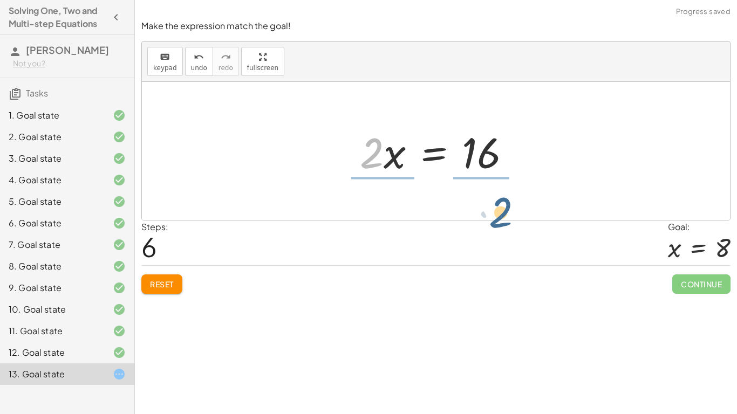
drag, startPoint x: 378, startPoint y: 167, endPoint x: 504, endPoint y: 212, distance: 133.7
click at [504, 212] on div "+ · 2 · ( + x − 3 ) + 4 = 14 + · 2 · x − · 2 · 3 + 4 = 14 + · 2 · x − 6 + 4 = 1…" at bounding box center [436, 151] width 588 height 138
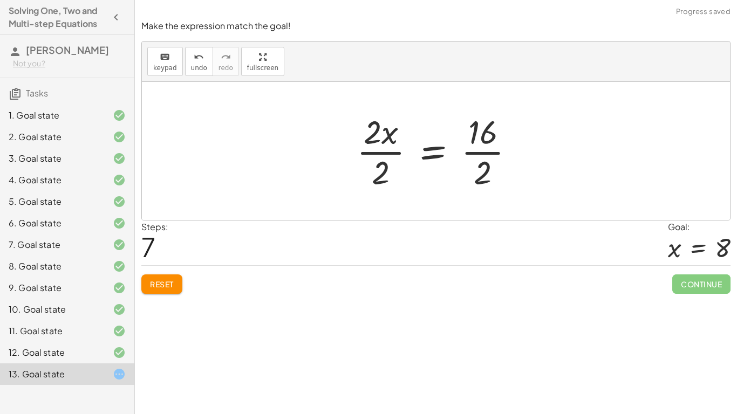
click at [481, 157] on div at bounding box center [440, 151] width 178 height 83
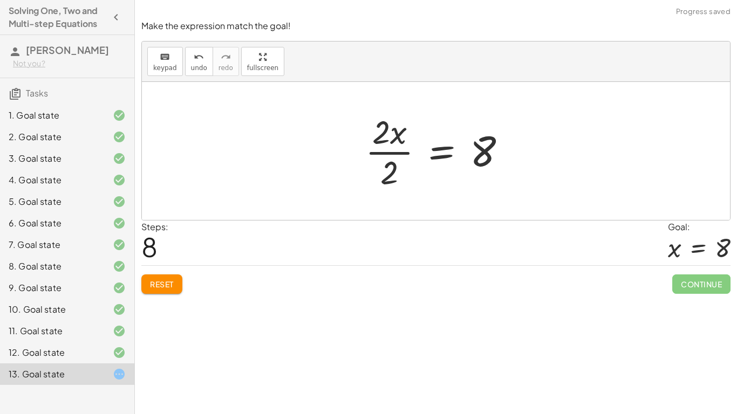
click at [389, 148] on div at bounding box center [440, 151] width 160 height 83
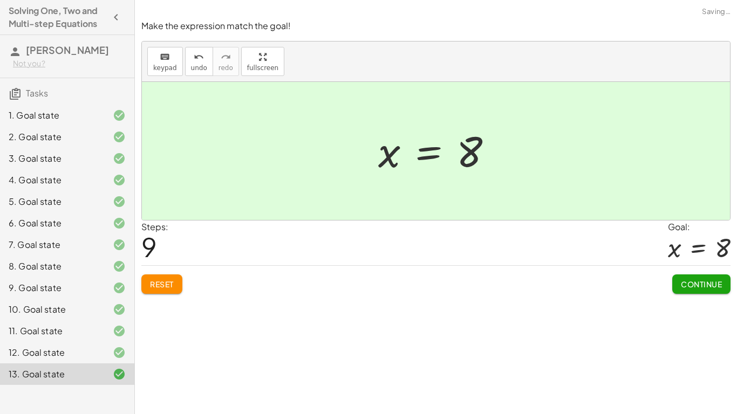
click at [703, 294] on button "Continue" at bounding box center [701, 284] width 58 height 19
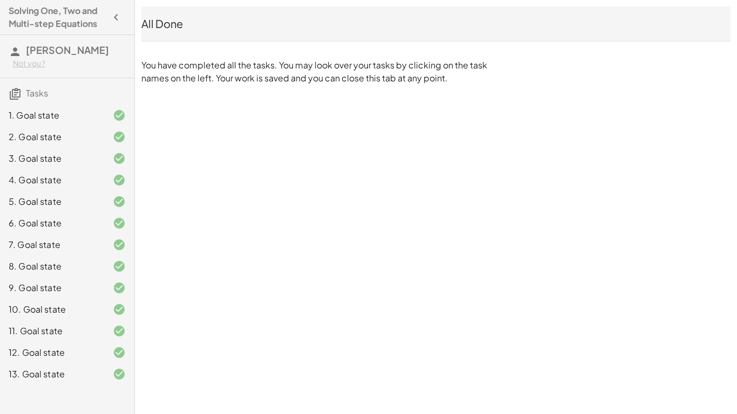
click at [162, 29] on div "All Done" at bounding box center [435, 23] width 589 height 15
click at [120, 21] on icon "button" at bounding box center [116, 17] width 13 height 13
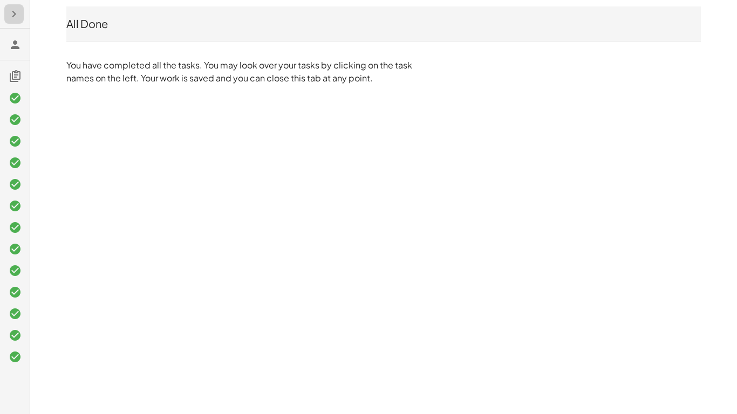
click at [12, 22] on button "button" at bounding box center [13, 13] width 19 height 19
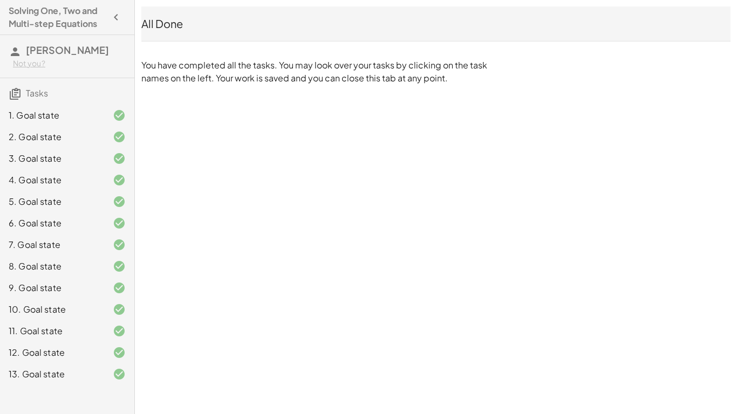
click at [31, 99] on h3 "Tasks" at bounding box center [67, 89] width 134 height 23
click at [39, 99] on span "Tasks" at bounding box center [37, 92] width 22 height 11
click at [0, 101] on h3 "Tasks" at bounding box center [67, 89] width 134 height 23
click at [11, 100] on icon at bounding box center [15, 93] width 13 height 13
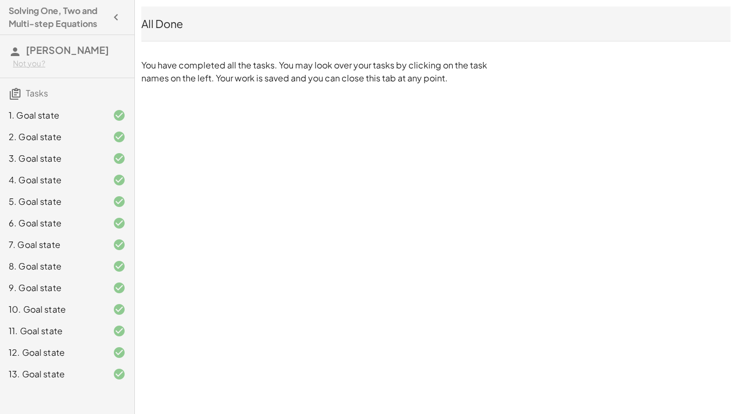
click at [11, 100] on icon at bounding box center [15, 93] width 13 height 13
click at [78, 22] on h4 "Solving One, Two and Multi-step Equations" at bounding box center [58, 17] width 98 height 26
click at [35, 69] on div "Not you?" at bounding box center [69, 63] width 113 height 11
click at [55, 68] on h3 "[PERSON_NAME] Not you?" at bounding box center [67, 56] width 134 height 43
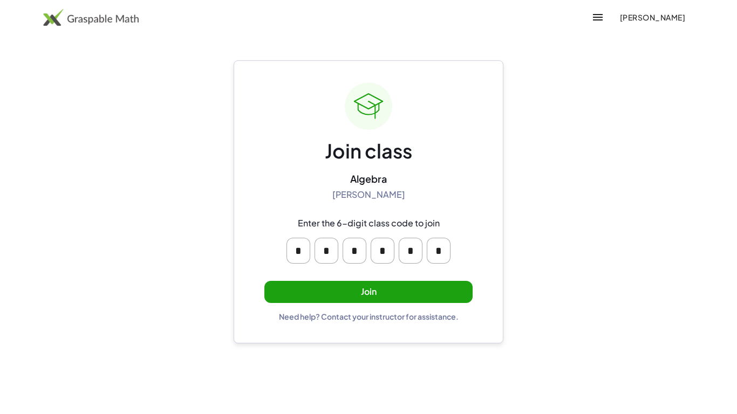
click at [446, 291] on button "Join" at bounding box center [368, 292] width 208 height 22
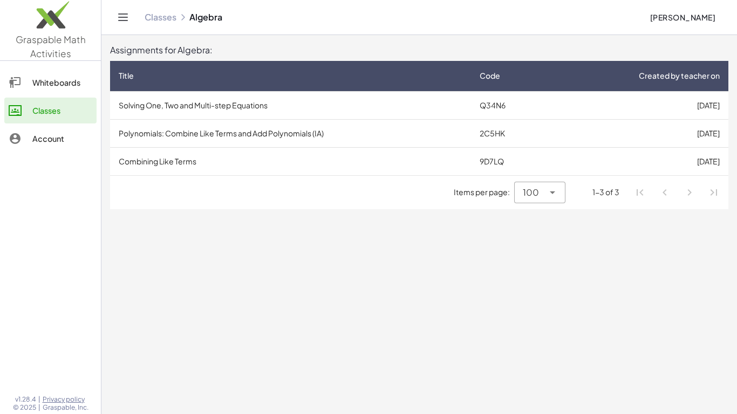
click at [656, 164] on td "[DATE]" at bounding box center [640, 161] width 178 height 28
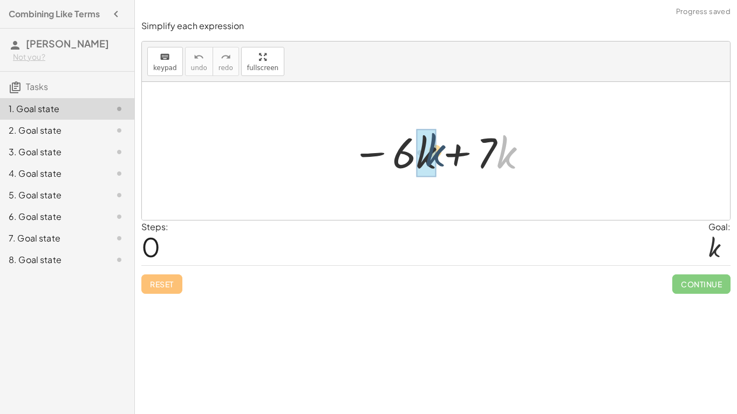
drag, startPoint x: 508, startPoint y: 149, endPoint x: 433, endPoint y: 149, distance: 75.0
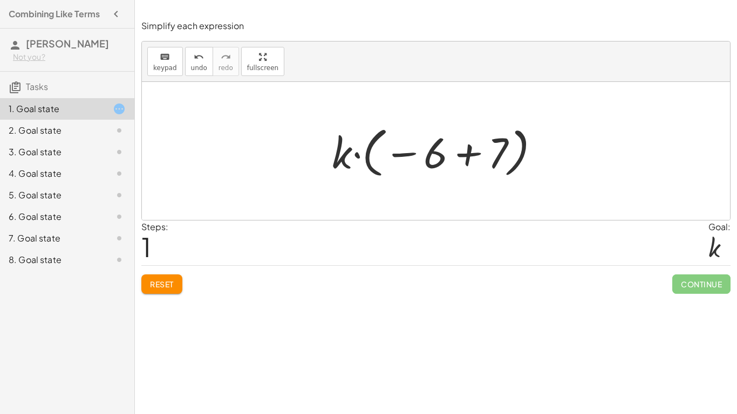
click at [181, 285] on button "Reset" at bounding box center [161, 284] width 41 height 19
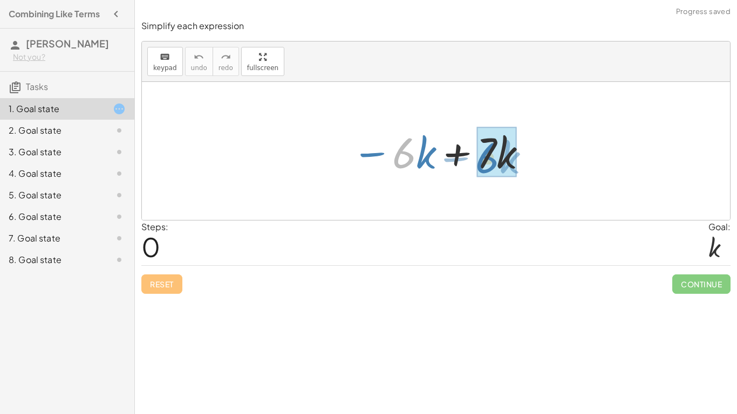
drag, startPoint x: 400, startPoint y: 157, endPoint x: 484, endPoint y: 162, distance: 83.8
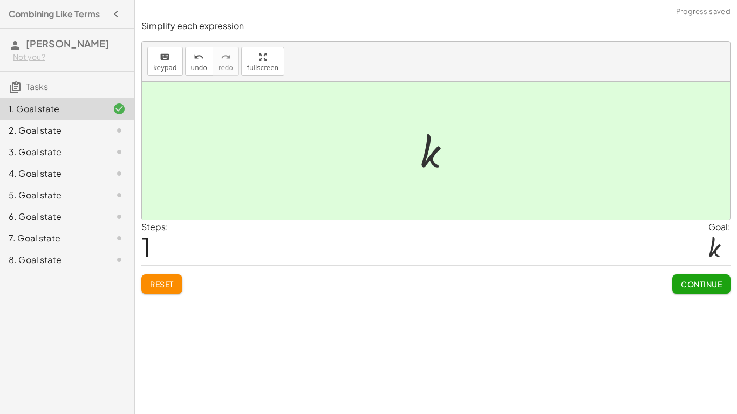
click at [717, 293] on button "Continue" at bounding box center [701, 284] width 58 height 19
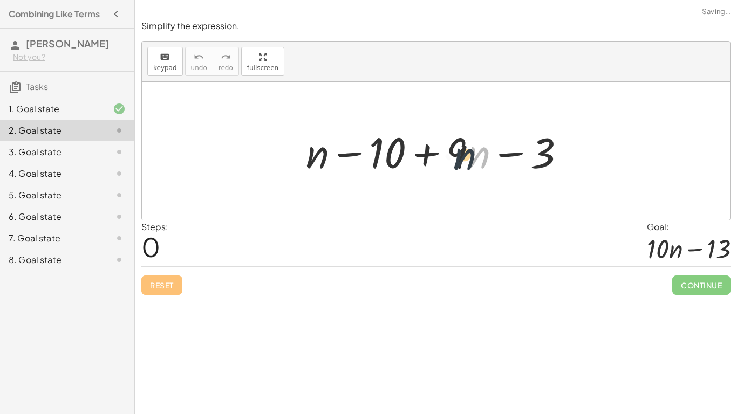
drag, startPoint x: 479, startPoint y: 155, endPoint x: 463, endPoint y: 157, distance: 16.8
click at [463, 157] on div at bounding box center [440, 152] width 279 height 56
drag, startPoint x: 389, startPoint y: 153, endPoint x: 561, endPoint y: 160, distance: 172.3
click at [561, 160] on div at bounding box center [440, 152] width 279 height 56
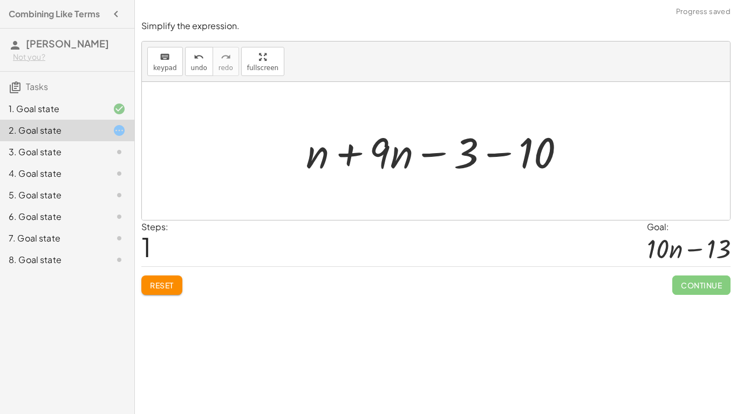
click at [496, 149] on div at bounding box center [440, 152] width 279 height 56
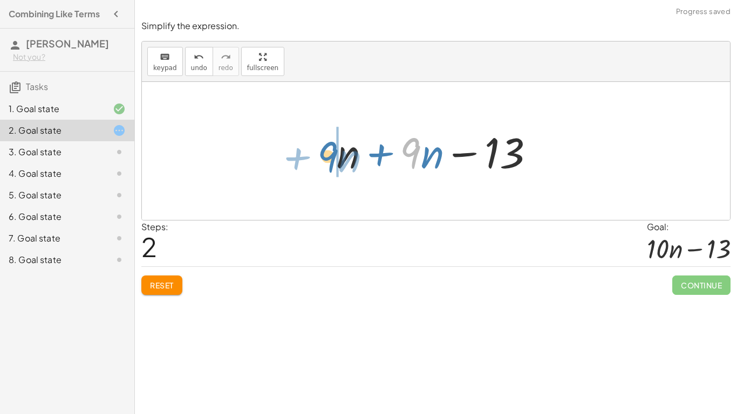
drag, startPoint x: 416, startPoint y: 149, endPoint x: 334, endPoint y: 154, distance: 82.7
click at [334, 154] on div at bounding box center [439, 152] width 217 height 56
click at [398, 151] on div at bounding box center [439, 152] width 217 height 56
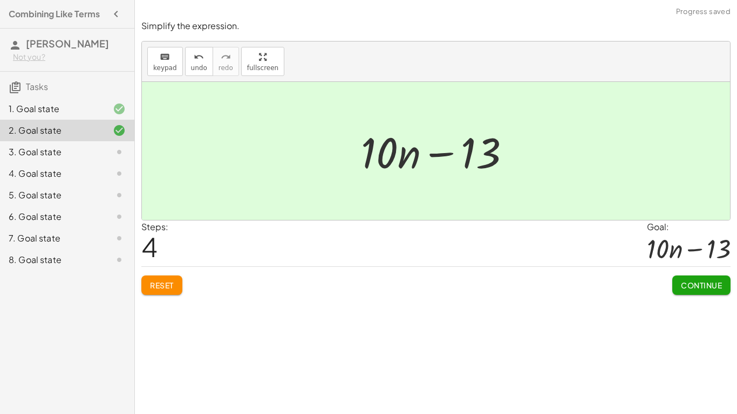
click at [716, 283] on span "Continue" at bounding box center [701, 286] width 41 height 10
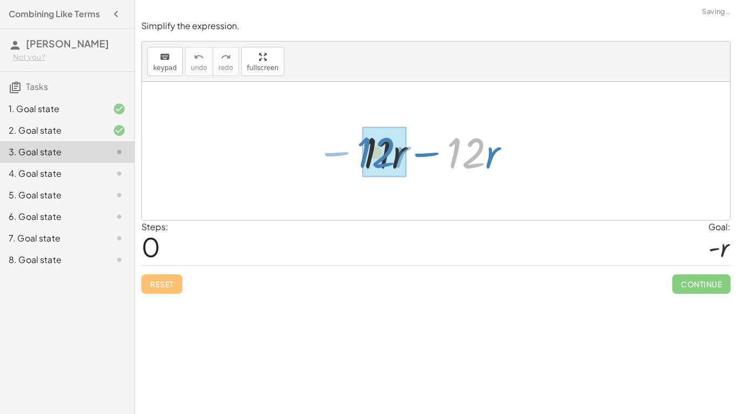
drag, startPoint x: 479, startPoint y: 157, endPoint x: 372, endPoint y: 162, distance: 107.0
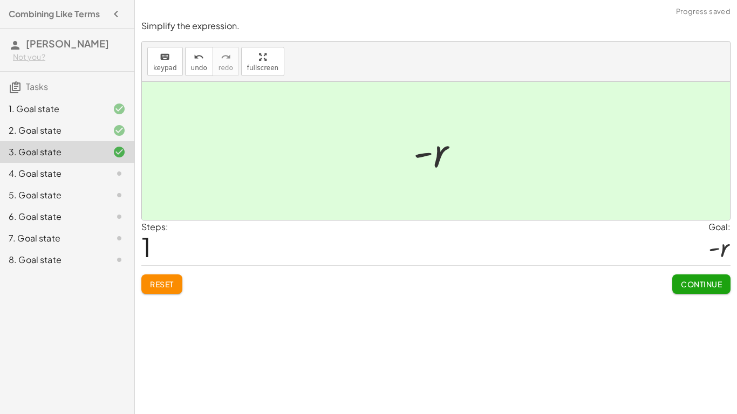
click at [721, 292] on button "Continue" at bounding box center [701, 284] width 58 height 19
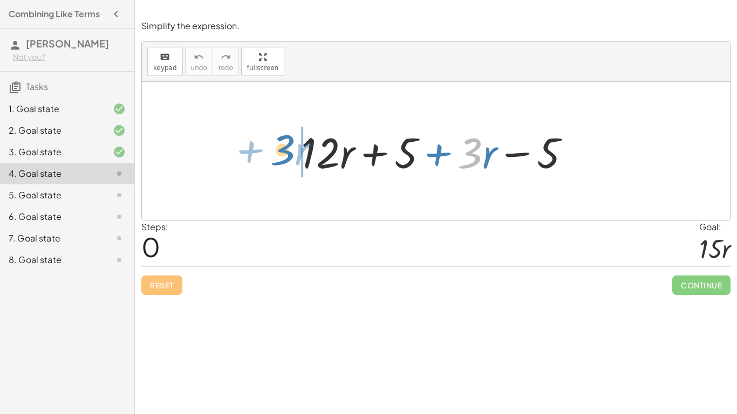
drag, startPoint x: 472, startPoint y: 154, endPoint x: 284, endPoint y: 151, distance: 187.8
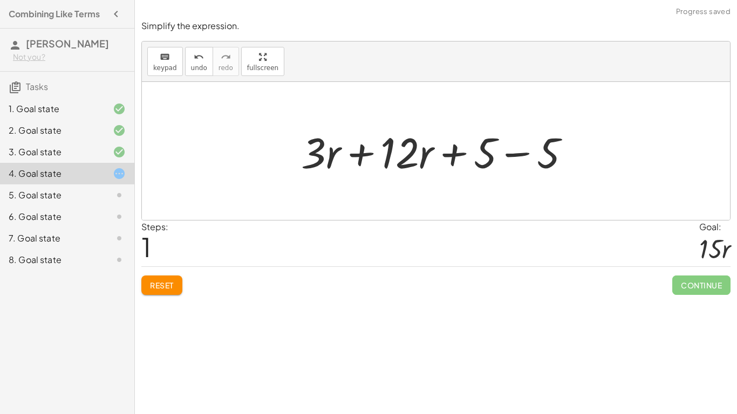
click at [359, 164] on div at bounding box center [440, 152] width 289 height 56
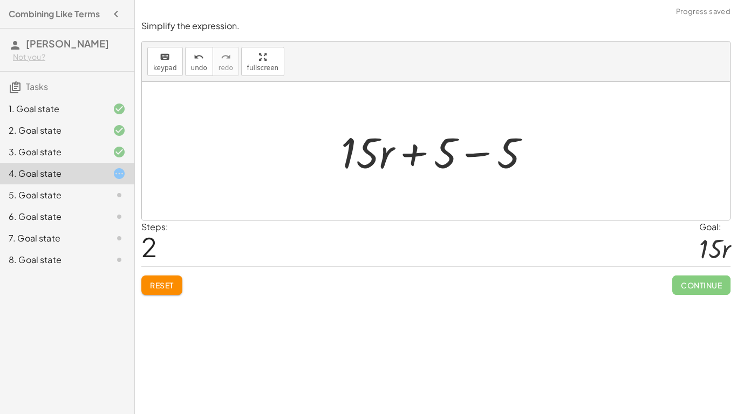
click at [475, 157] on div at bounding box center [440, 152] width 209 height 56
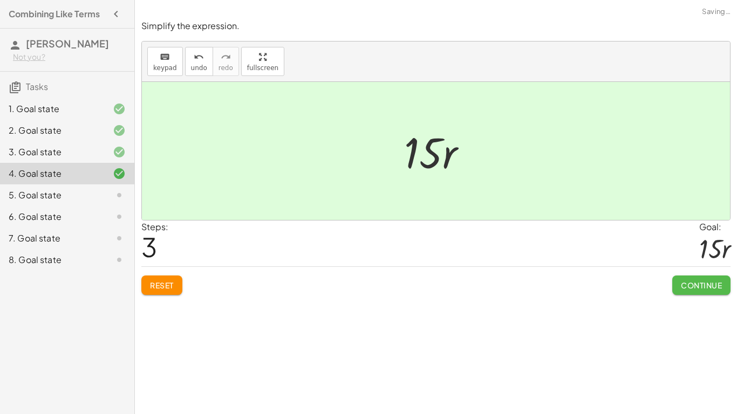
click at [705, 283] on span "Continue" at bounding box center [701, 286] width 41 height 10
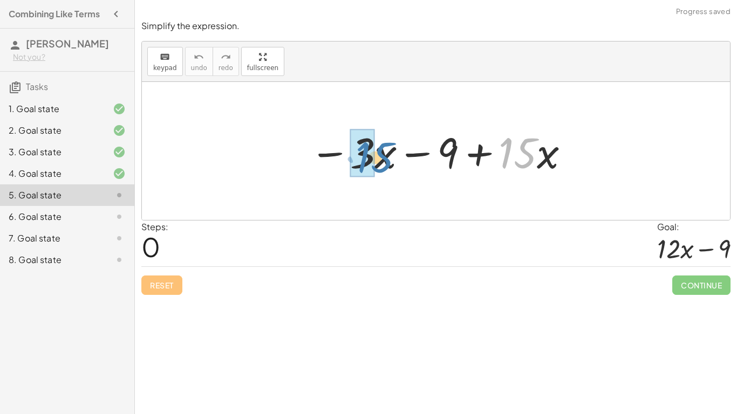
drag, startPoint x: 536, startPoint y: 161, endPoint x: 385, endPoint y: 165, distance: 150.6
click at [385, 165] on div at bounding box center [439, 152] width 271 height 56
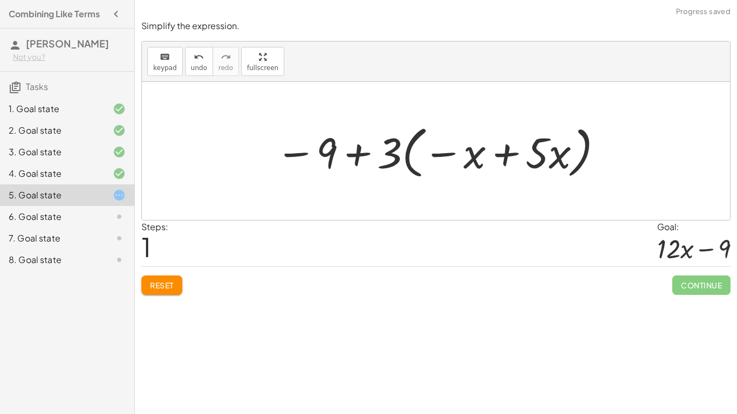
click at [161, 282] on span "Reset" at bounding box center [162, 286] width 24 height 10
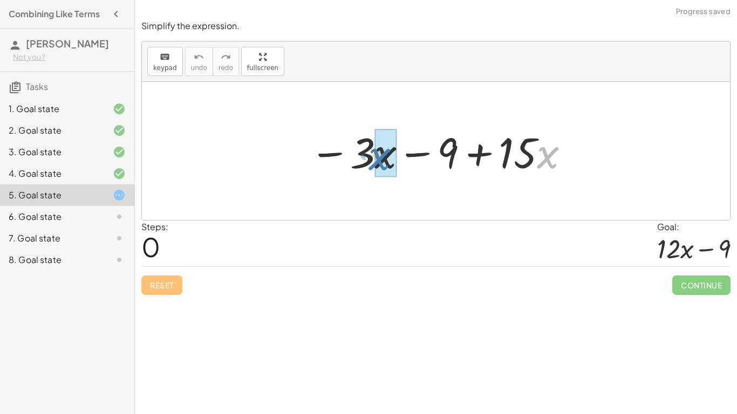
drag, startPoint x: 548, startPoint y: 160, endPoint x: 380, endPoint y: 161, distance: 167.9
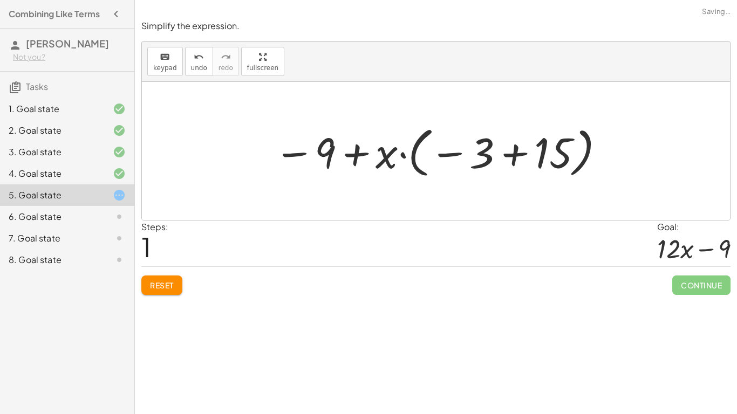
click at [170, 282] on span "Reset" at bounding box center [162, 286] width 24 height 10
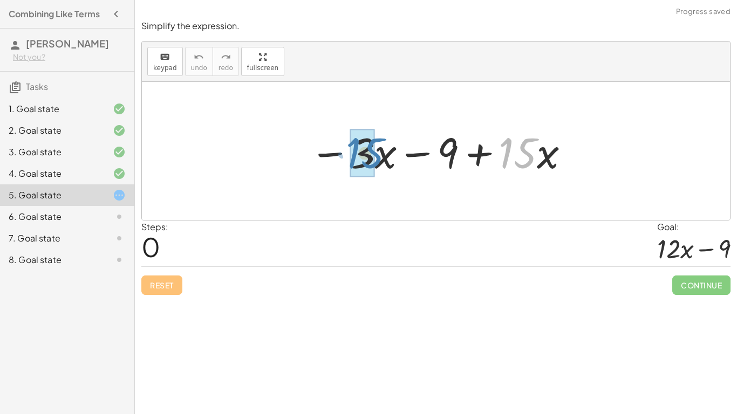
drag, startPoint x: 529, startPoint y: 146, endPoint x: 376, endPoint y: 146, distance: 152.7
click at [376, 146] on div at bounding box center [439, 152] width 271 height 56
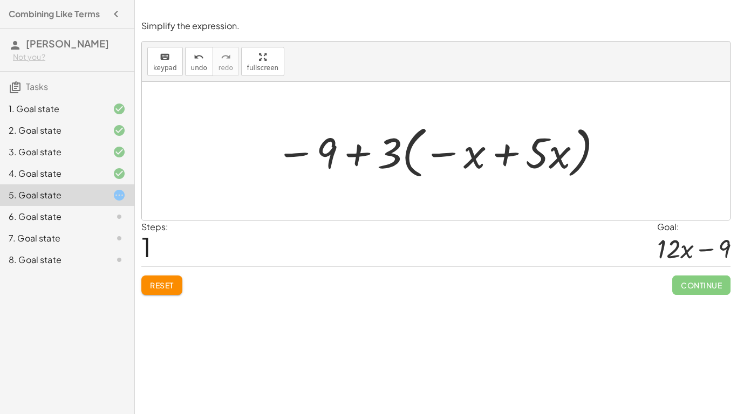
click at [439, 140] on div at bounding box center [439, 151] width 339 height 62
drag, startPoint x: 474, startPoint y: 155, endPoint x: 566, endPoint y: 156, distance: 92.3
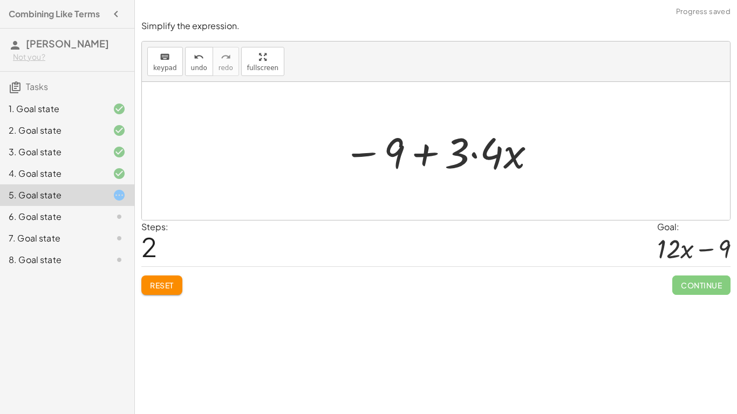
click at [478, 157] on div at bounding box center [440, 152] width 205 height 56
click at [433, 155] on div at bounding box center [440, 152] width 185 height 56
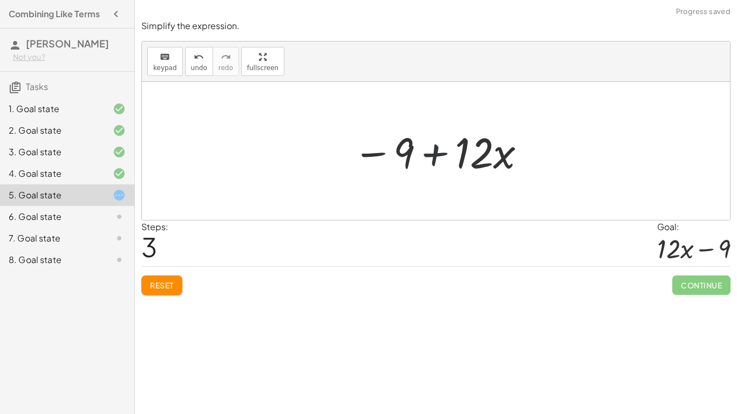
click at [433, 155] on div at bounding box center [440, 152] width 185 height 56
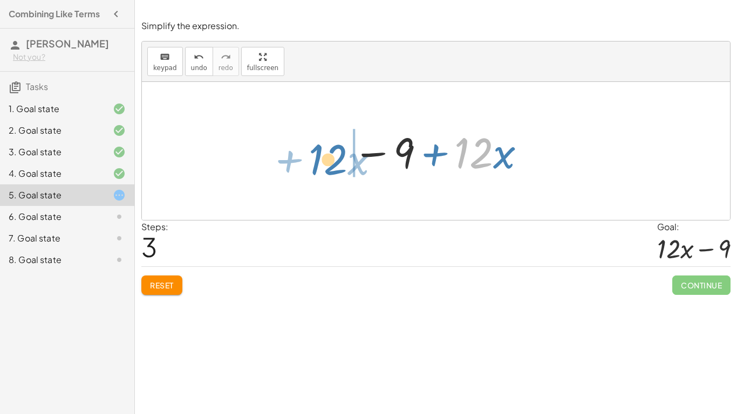
drag, startPoint x: 464, startPoint y: 155, endPoint x: 316, endPoint y: 162, distance: 148.6
click at [316, 162] on div "− · 3 · x − 9 + · 15 · x − · 3 · x − 9 + · 3 · 5 · x − 9 + · 3 · ( − x + · 5 · …" at bounding box center [436, 151] width 588 height 138
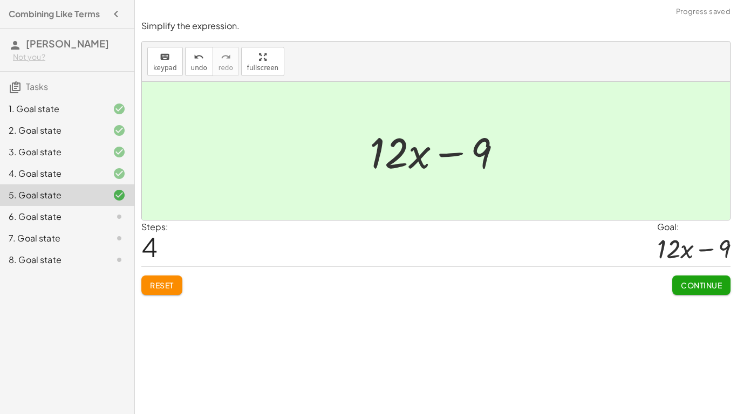
click at [712, 291] on button "Continue" at bounding box center [701, 285] width 58 height 19
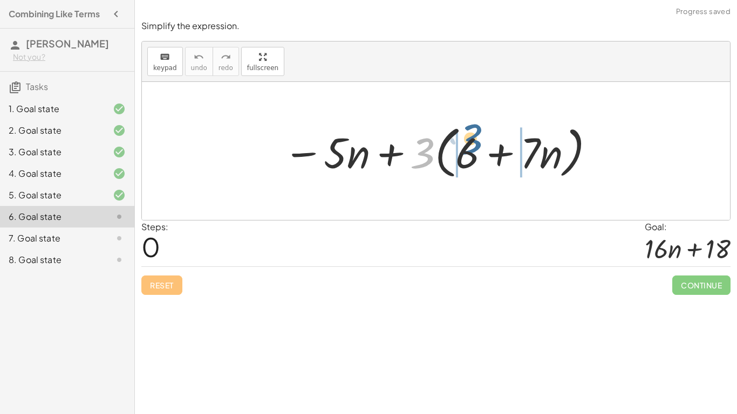
drag, startPoint x: 419, startPoint y: 147, endPoint x: 467, endPoint y: 135, distance: 49.1
click at [467, 135] on div at bounding box center [440, 151] width 324 height 62
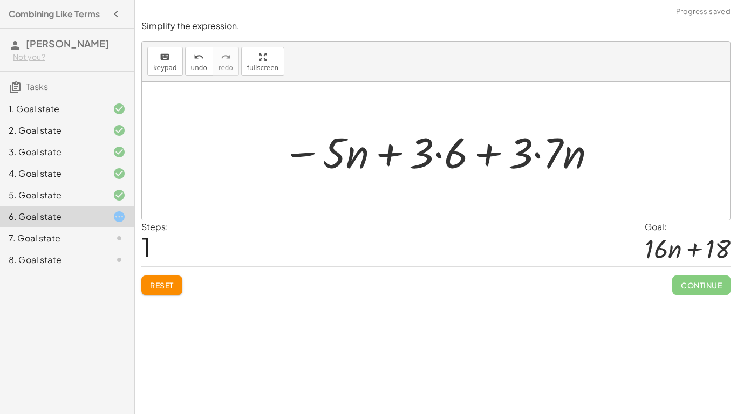
click at [441, 153] on div at bounding box center [440, 152] width 327 height 56
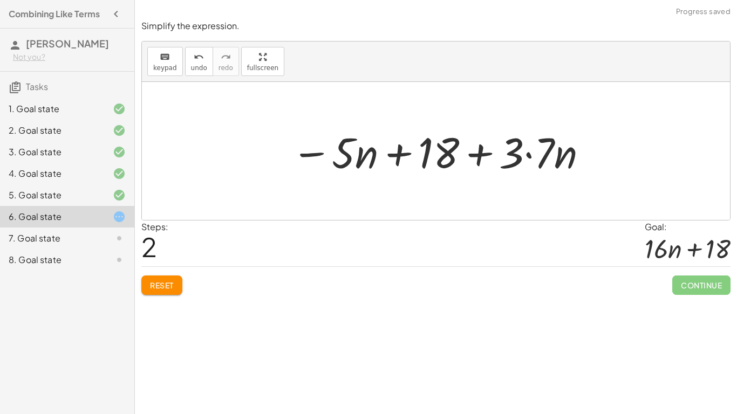
click at [534, 156] on div at bounding box center [440, 152] width 308 height 56
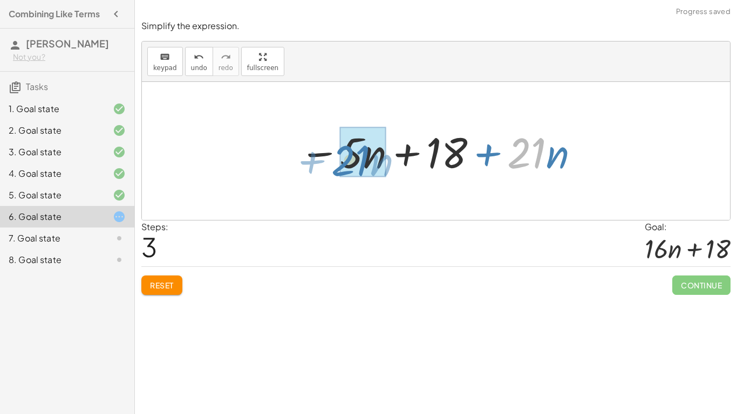
drag, startPoint x: 534, startPoint y: 146, endPoint x: 357, endPoint y: 153, distance: 177.2
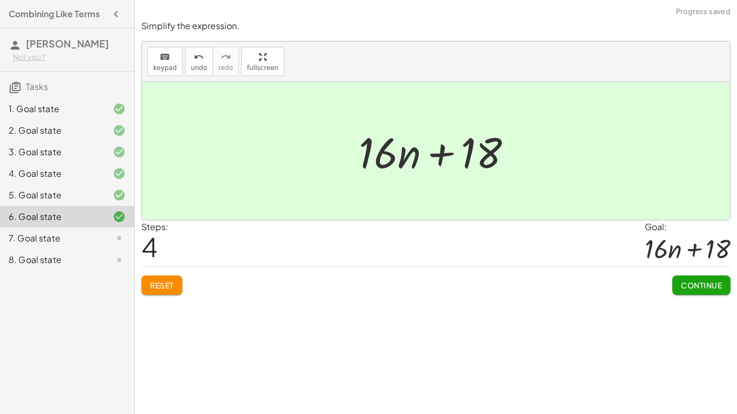
click at [0, 0] on div "Simplify the expression. keyboard keypad undo undo redo redo fullscreen − · 5 ·…" at bounding box center [0, 0] width 0 height 0
click at [708, 291] on button "Continue" at bounding box center [701, 285] width 58 height 19
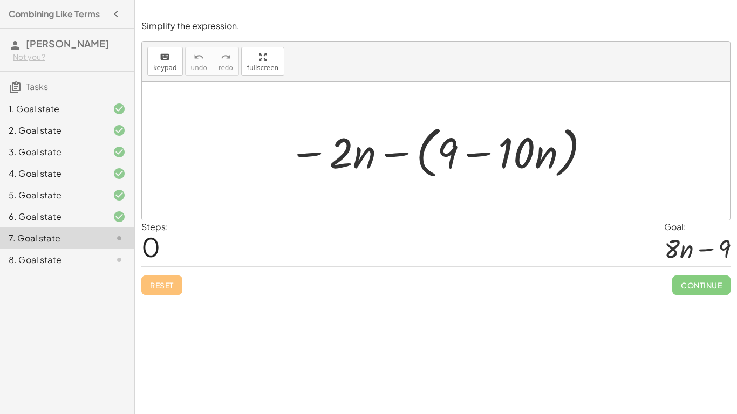
click at [319, 158] on div at bounding box center [440, 151] width 314 height 62
drag, startPoint x: 349, startPoint y: 158, endPoint x: 445, endPoint y: 144, distance: 97.6
click at [445, 144] on div at bounding box center [440, 151] width 314 height 62
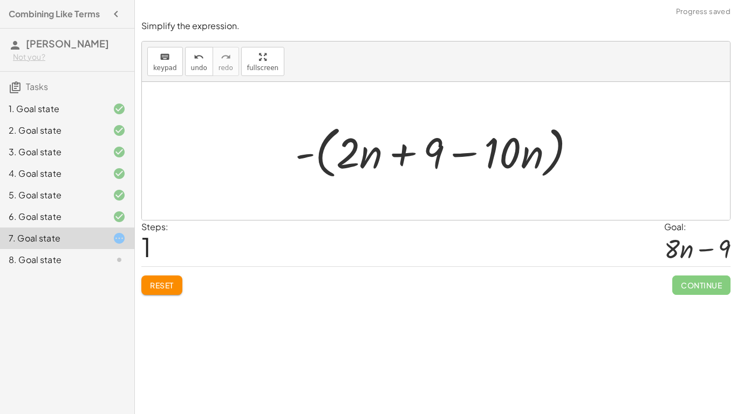
click at [409, 162] on div at bounding box center [440, 151] width 300 height 62
click at [172, 286] on span "Reset" at bounding box center [162, 286] width 24 height 10
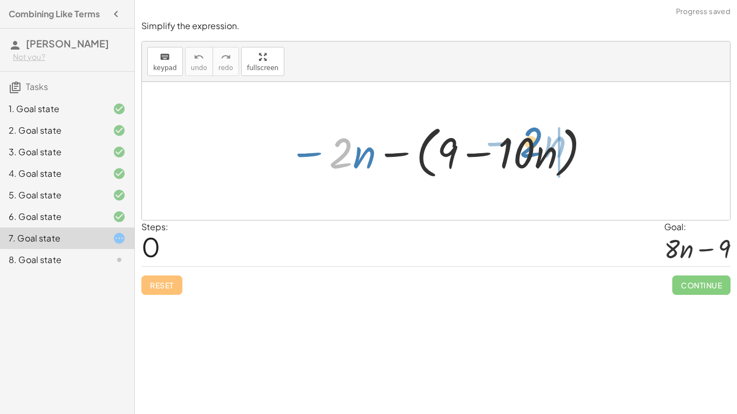
drag, startPoint x: 336, startPoint y: 166, endPoint x: 527, endPoint y: 155, distance: 191.4
click at [527, 155] on div at bounding box center [440, 151] width 314 height 62
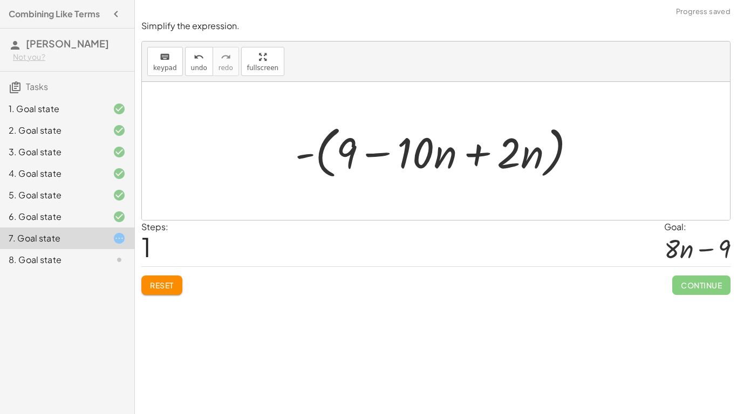
click at [495, 153] on div at bounding box center [440, 151] width 300 height 62
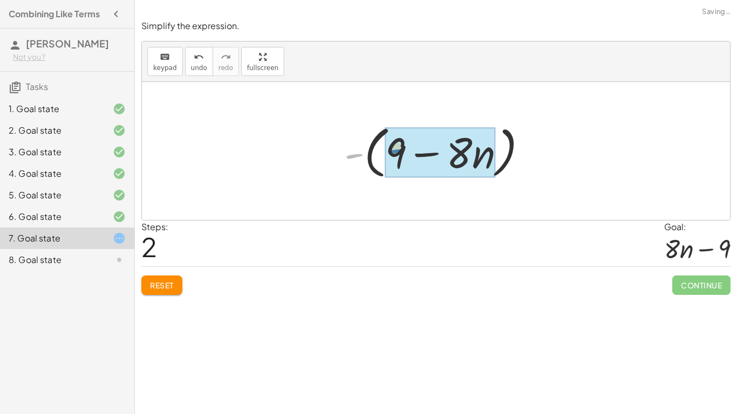
drag, startPoint x: 358, startPoint y: 154, endPoint x: 402, endPoint y: 149, distance: 44.0
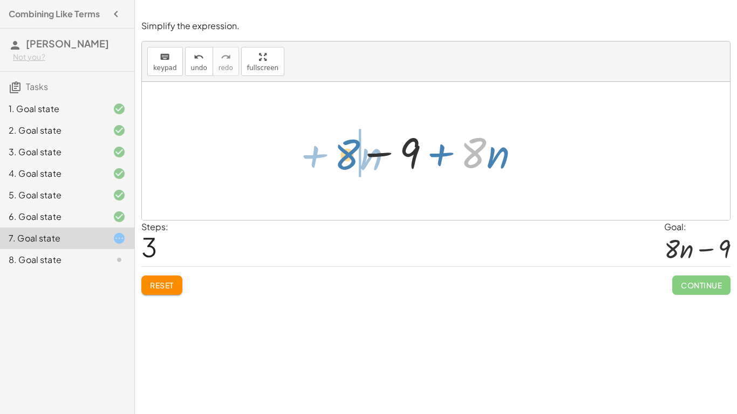
drag, startPoint x: 472, startPoint y: 161, endPoint x: 342, endPoint y: 162, distance: 130.6
click at [342, 162] on div "− · 2 · n − ( + 9 − · 10 · n ) - ( + 9 − · 10 · n + · 2 · n ) - ( + 9 − · 8 · n…" at bounding box center [436, 151] width 588 height 138
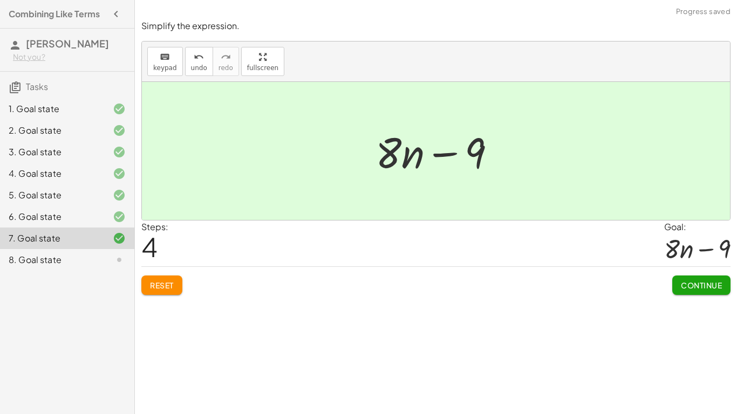
click at [674, 281] on button "Continue" at bounding box center [701, 285] width 58 height 19
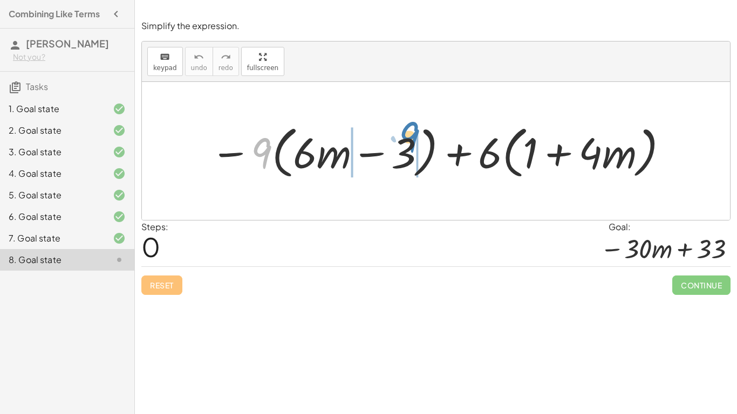
drag, startPoint x: 267, startPoint y: 144, endPoint x: 420, endPoint y: 129, distance: 154.6
click at [420, 129] on div at bounding box center [440, 151] width 470 height 62
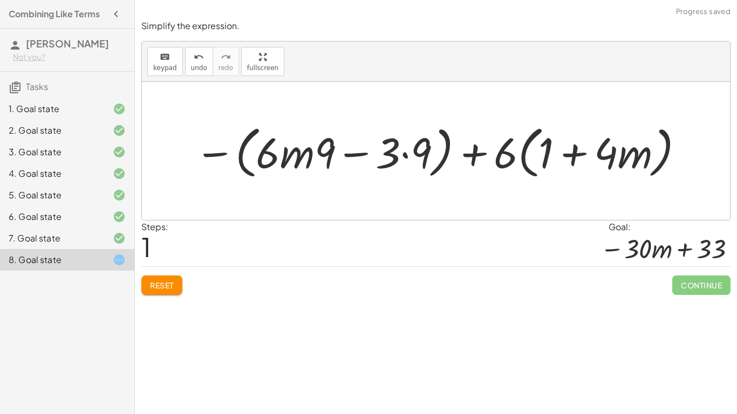
click at [359, 154] on div at bounding box center [439, 151] width 501 height 62
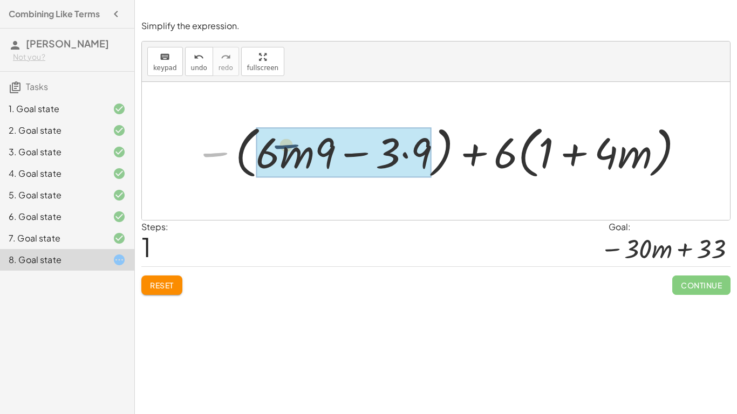
drag, startPoint x: 214, startPoint y: 159, endPoint x: 255, endPoint y: 155, distance: 41.8
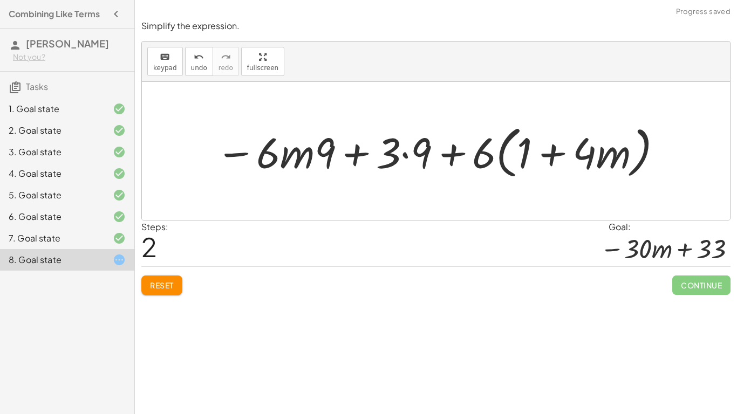
click at [353, 154] on div at bounding box center [439, 151] width 459 height 62
click at [405, 154] on div at bounding box center [439, 151] width 459 height 62
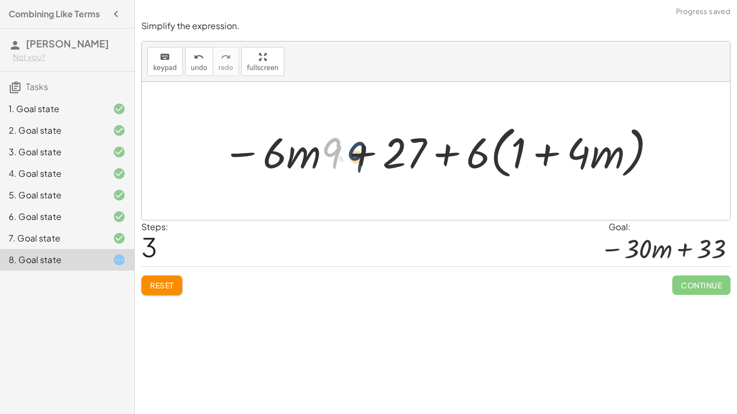
drag, startPoint x: 331, startPoint y: 157, endPoint x: 351, endPoint y: 159, distance: 19.5
click at [351, 159] on div at bounding box center [440, 151] width 446 height 62
click at [358, 158] on div at bounding box center [440, 151] width 446 height 62
click at [330, 144] on div at bounding box center [440, 151] width 446 height 62
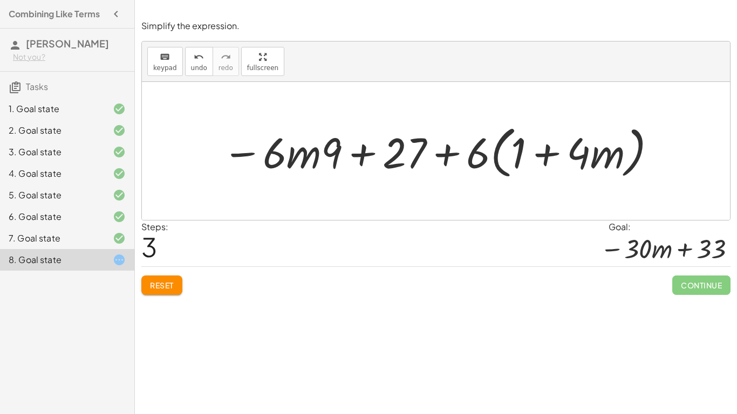
click at [453, 155] on div at bounding box center [440, 151] width 446 height 62
click at [520, 138] on div at bounding box center [440, 151] width 446 height 62
click at [159, 289] on span "Reset" at bounding box center [162, 286] width 24 height 10
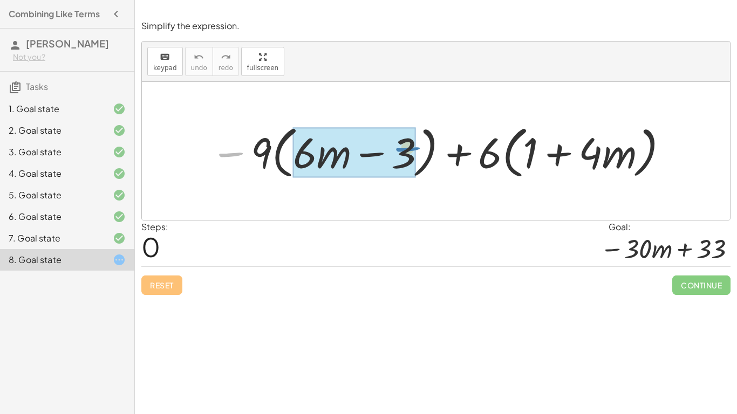
drag, startPoint x: 235, startPoint y: 154, endPoint x: 414, endPoint y: 148, distance: 179.3
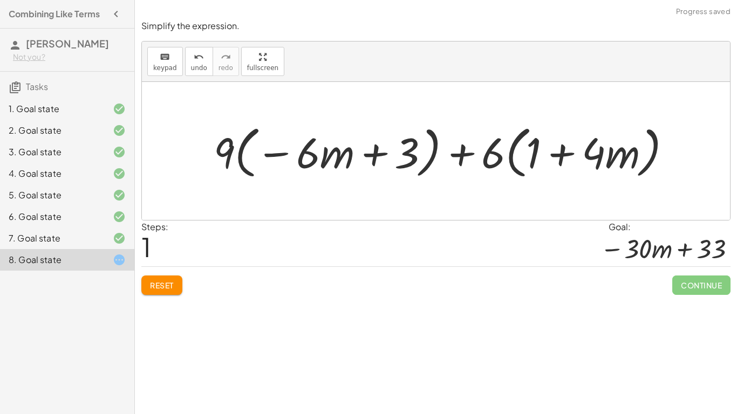
click at [372, 159] on div at bounding box center [447, 151] width 478 height 62
click at [164, 278] on button "Reset" at bounding box center [161, 285] width 41 height 19
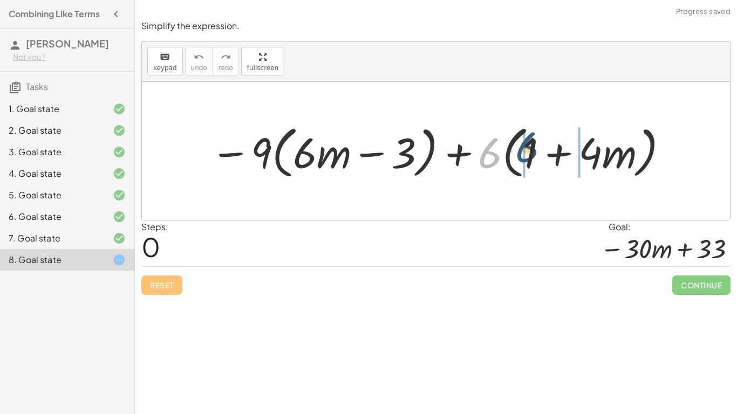
drag, startPoint x: 486, startPoint y: 153, endPoint x: 523, endPoint y: 149, distance: 37.4
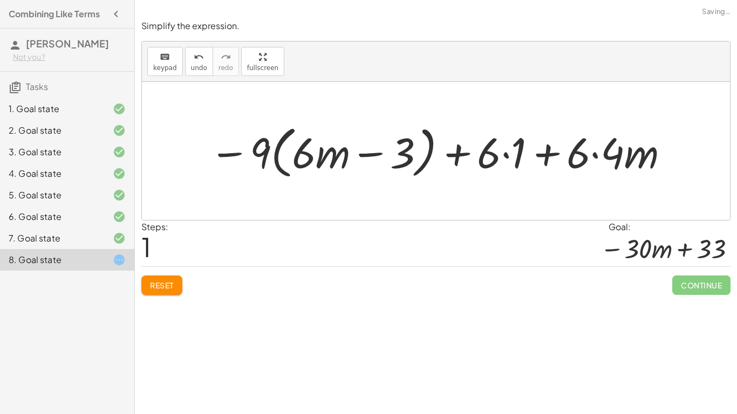
click at [507, 152] on div at bounding box center [440, 151] width 472 height 62
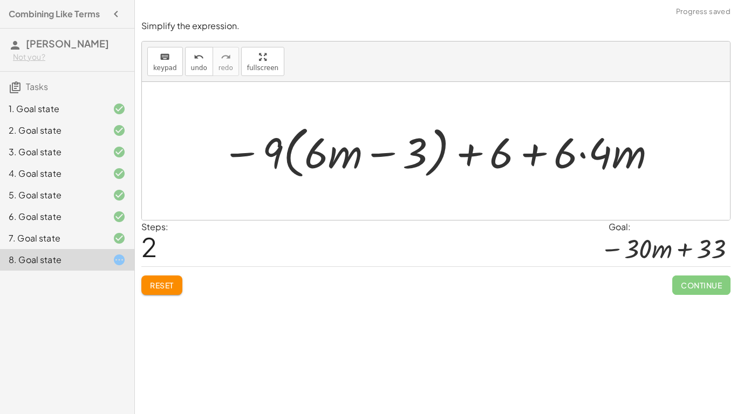
click at [590, 156] on div at bounding box center [439, 151] width 447 height 62
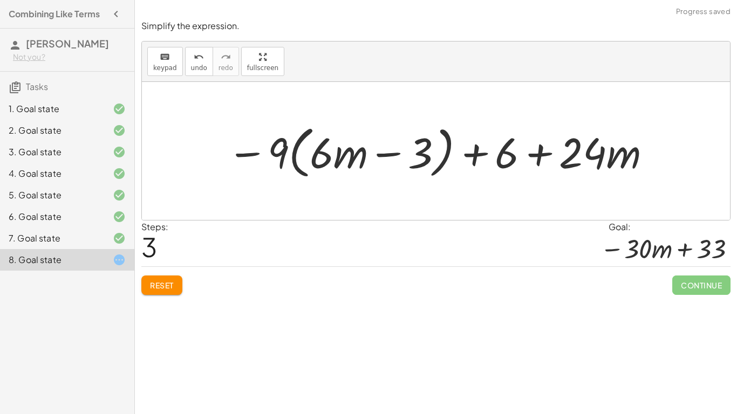
click at [543, 158] on div at bounding box center [440, 151] width 437 height 62
drag, startPoint x: 287, startPoint y: 148, endPoint x: 316, endPoint y: 141, distance: 30.5
click at [316, 141] on div at bounding box center [440, 151] width 437 height 62
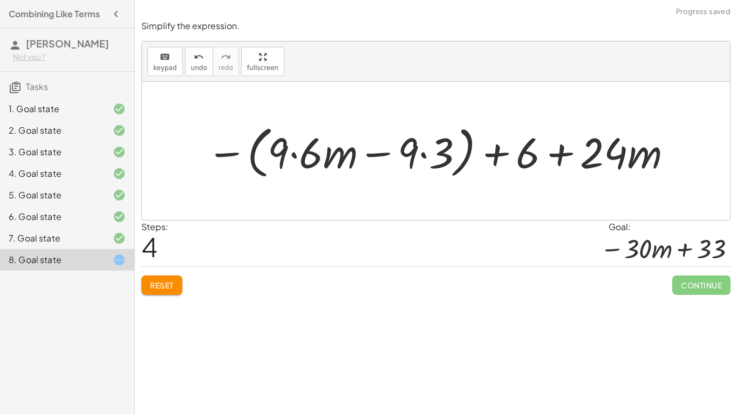
click at [294, 154] on div at bounding box center [440, 151] width 478 height 62
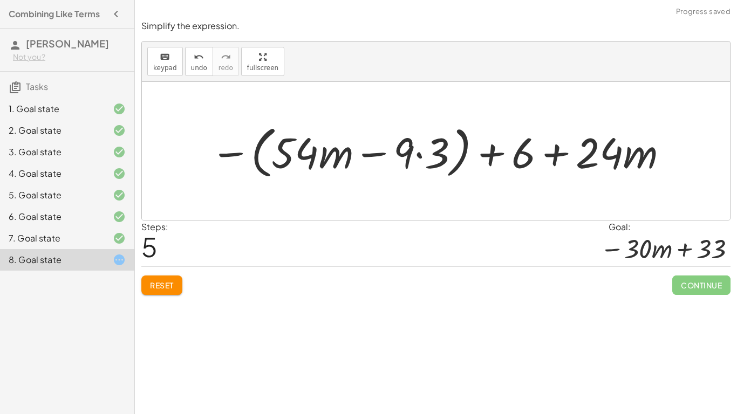
click at [419, 155] on div at bounding box center [440, 151] width 470 height 62
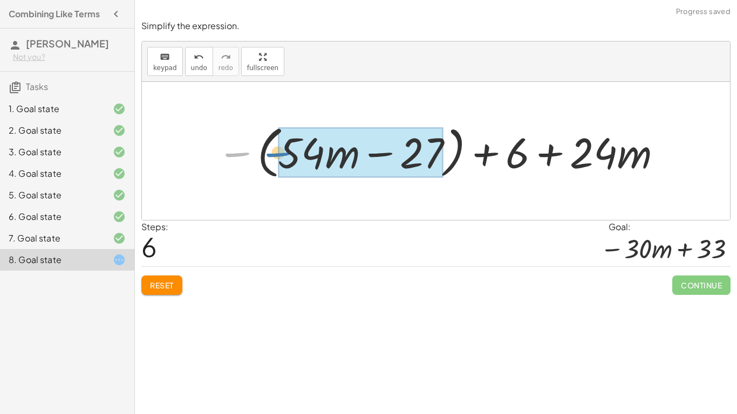
drag, startPoint x: 229, startPoint y: 154, endPoint x: 270, endPoint y: 154, distance: 41.0
click at [270, 154] on div at bounding box center [440, 151] width 457 height 62
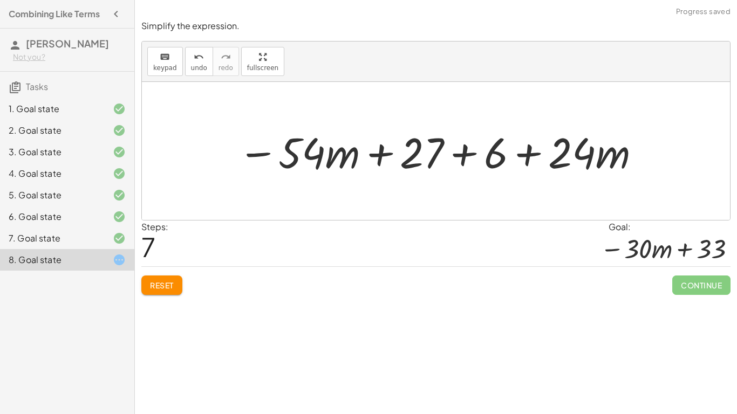
click at [379, 156] on div at bounding box center [440, 152] width 414 height 56
click at [469, 153] on div at bounding box center [440, 152] width 414 height 56
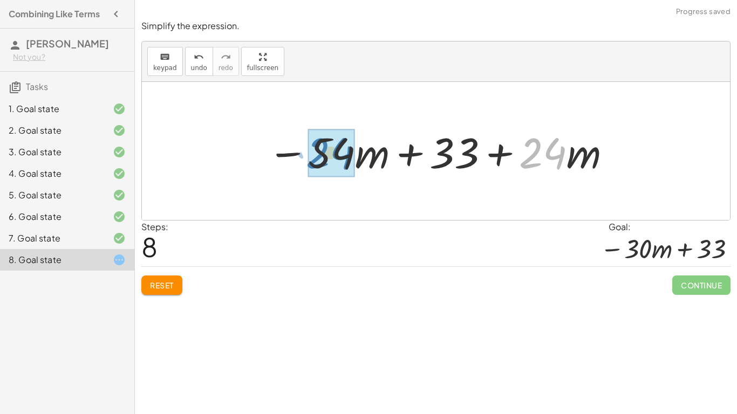
drag, startPoint x: 537, startPoint y: 157, endPoint x: 322, endPoint y: 157, distance: 214.8
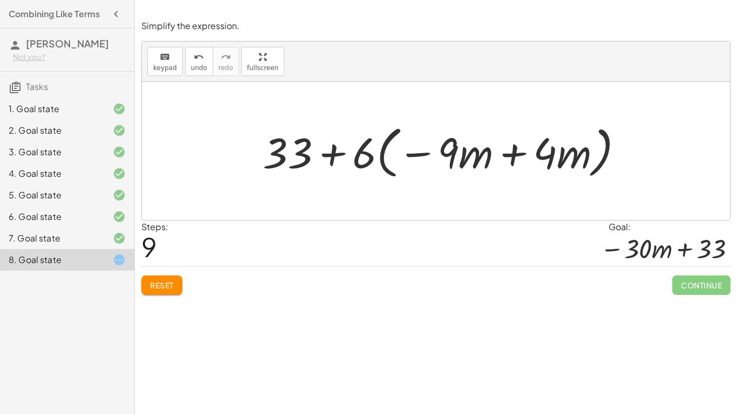
click at [336, 151] on div at bounding box center [447, 151] width 380 height 62
drag, startPoint x: 371, startPoint y: 151, endPoint x: 370, endPoint y: 145, distance: 5.4
click at [370, 145] on div at bounding box center [447, 151] width 380 height 62
drag, startPoint x: 433, startPoint y: 167, endPoint x: 453, endPoint y: 167, distance: 20.5
click at [453, 167] on div at bounding box center [447, 151] width 380 height 62
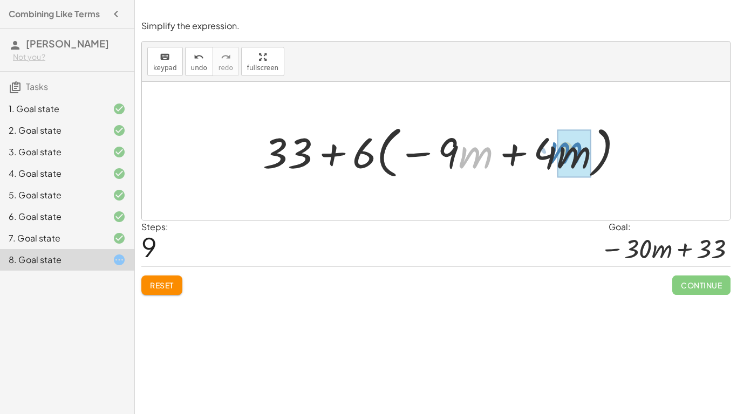
drag, startPoint x: 468, startPoint y: 161, endPoint x: 556, endPoint y: 157, distance: 88.6
click at [556, 157] on div at bounding box center [447, 151] width 380 height 62
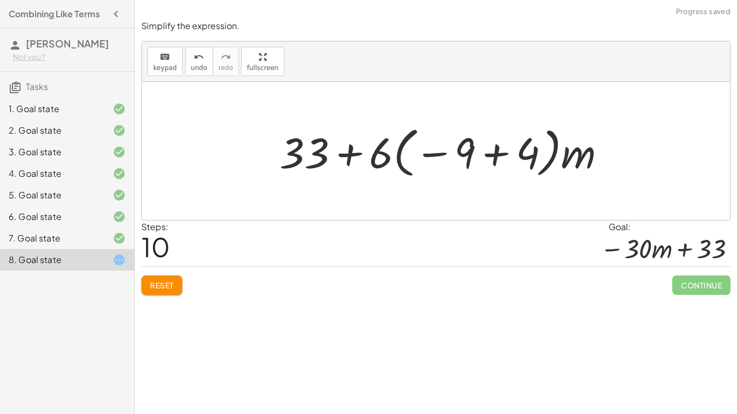
click at [159, 289] on span "Reset" at bounding box center [162, 286] width 24 height 10
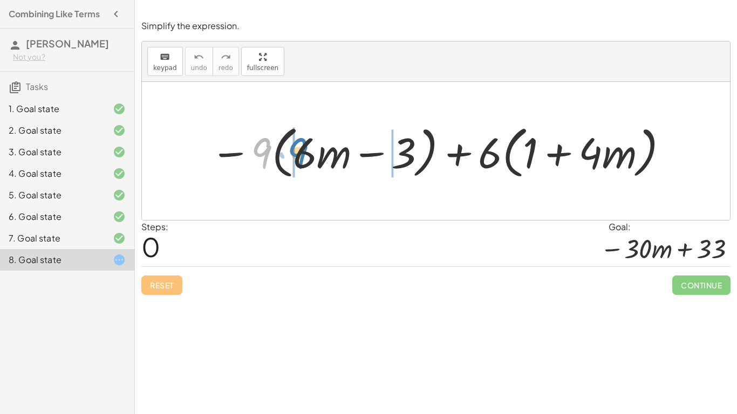
drag, startPoint x: 263, startPoint y: 146, endPoint x: 299, endPoint y: 146, distance: 36.2
click at [299, 146] on div at bounding box center [440, 151] width 470 height 62
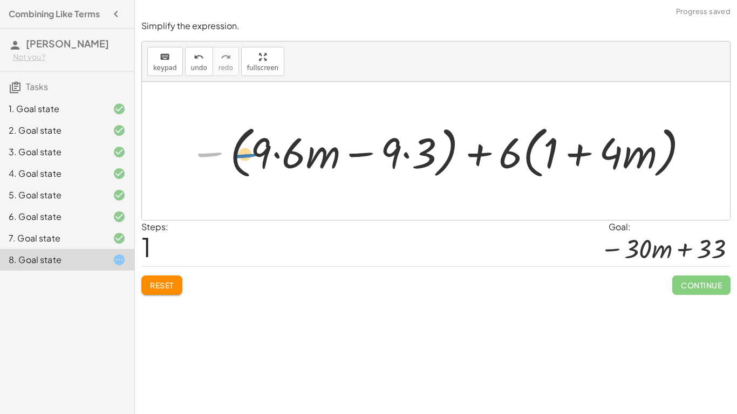
drag, startPoint x: 216, startPoint y: 154, endPoint x: 252, endPoint y: 155, distance: 35.6
click at [252, 155] on div at bounding box center [440, 151] width 512 height 62
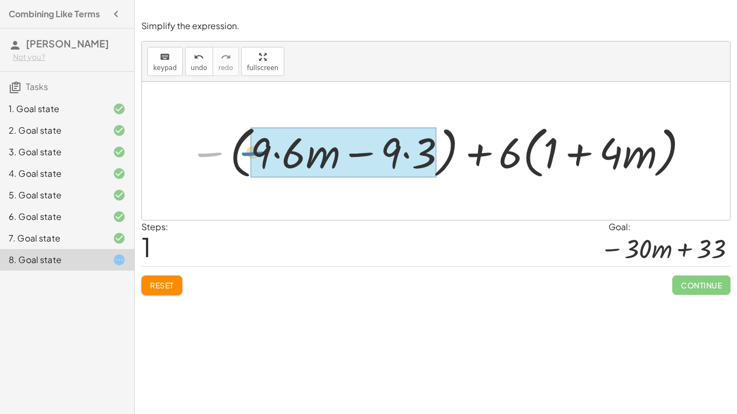
drag, startPoint x: 222, startPoint y: 156, endPoint x: 266, endPoint y: 155, distance: 43.7
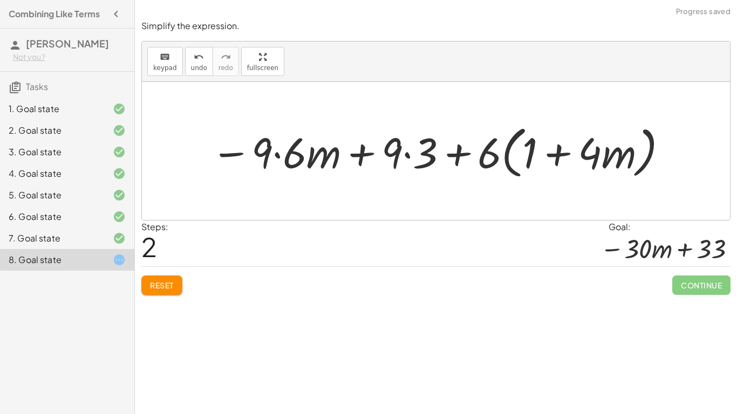
click at [279, 152] on div at bounding box center [440, 151] width 469 height 62
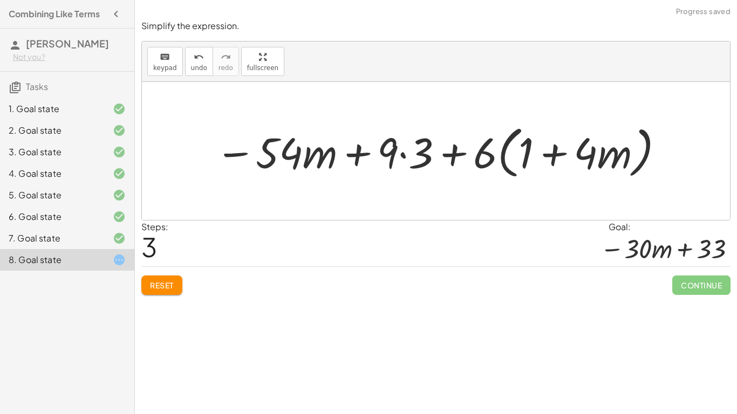
click at [402, 155] on div at bounding box center [440, 151] width 461 height 62
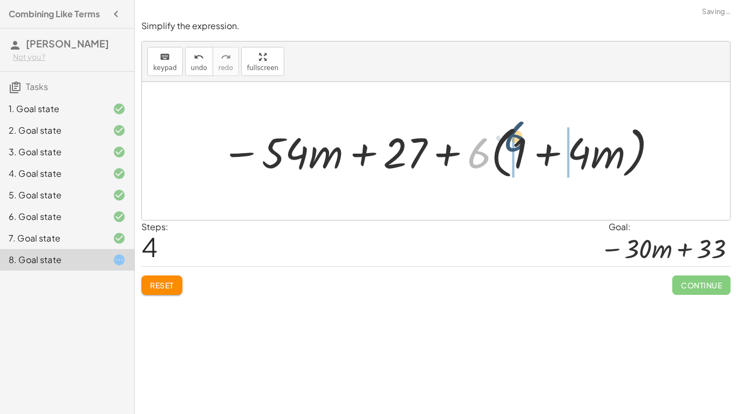
drag, startPoint x: 475, startPoint y: 155, endPoint x: 511, endPoint y: 142, distance: 37.9
click at [511, 142] on div at bounding box center [440, 151] width 448 height 62
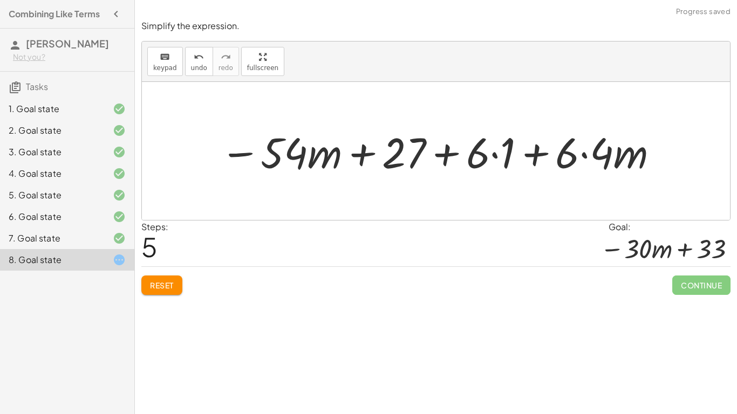
click at [493, 157] on div at bounding box center [440, 152] width 450 height 56
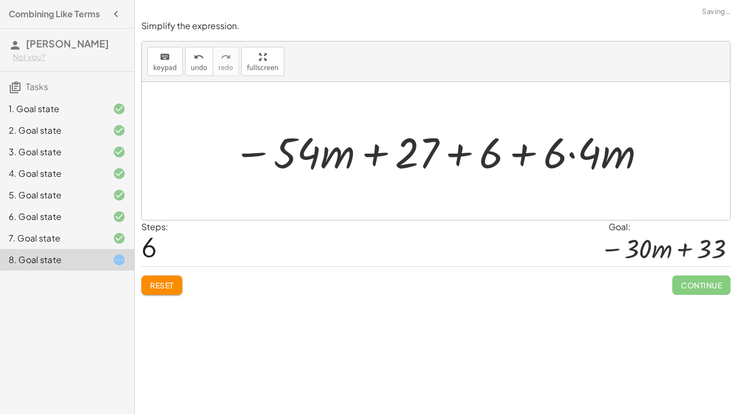
click at [573, 157] on div at bounding box center [440, 152] width 425 height 56
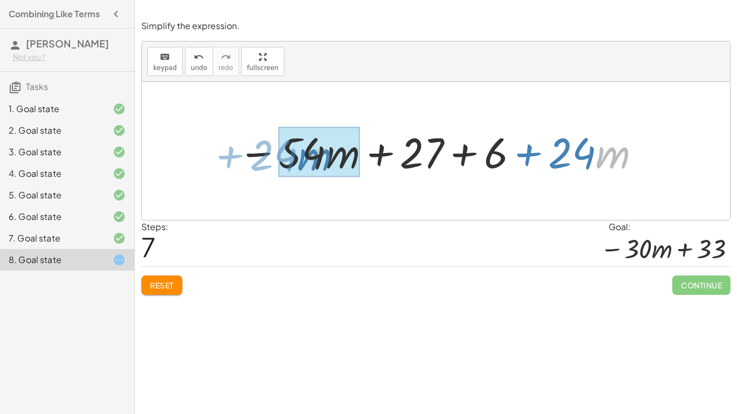
drag, startPoint x: 599, startPoint y: 160, endPoint x: 301, endPoint y: 162, distance: 298.5
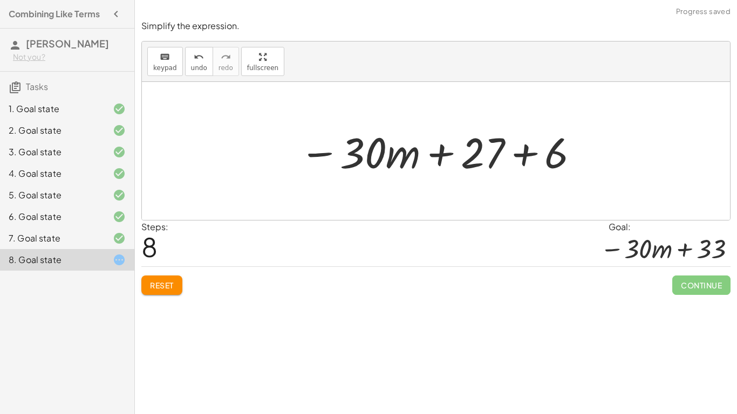
click at [525, 158] on div at bounding box center [439, 152] width 291 height 56
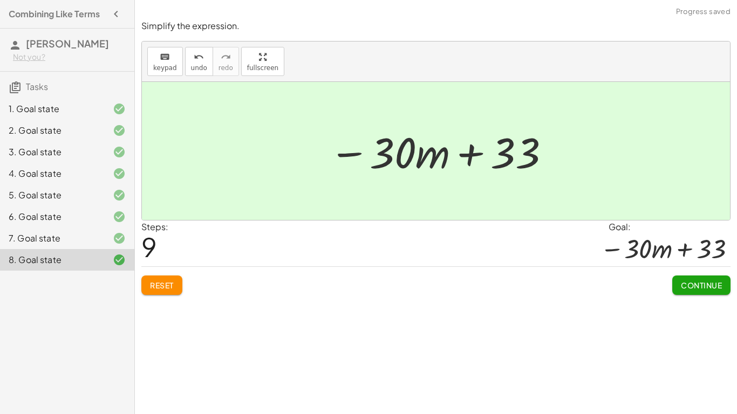
click at [685, 287] on span "Continue" at bounding box center [701, 286] width 41 height 10
